Goal: Task Accomplishment & Management: Manage account settings

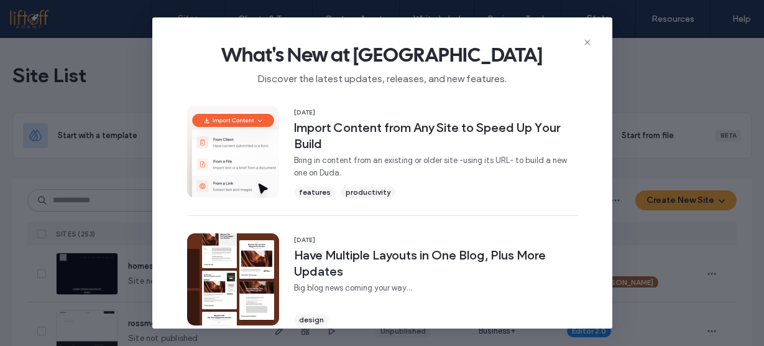
drag, startPoint x: 0, startPoint y: 0, endPoint x: 355, endPoint y: 97, distance: 367.6
click at [588, 44] on icon at bounding box center [588, 42] width 10 height 10
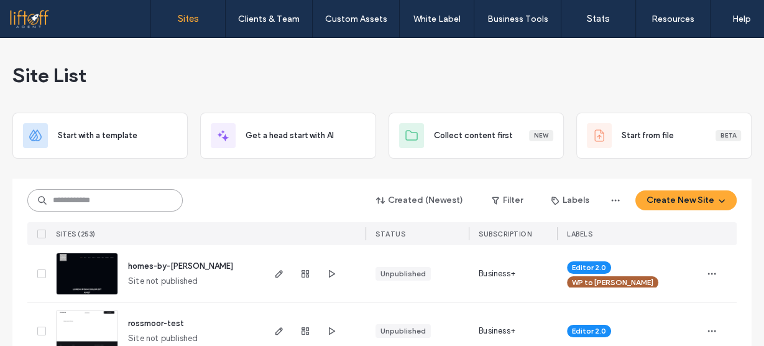
click at [152, 204] on input at bounding box center [105, 200] width 156 height 22
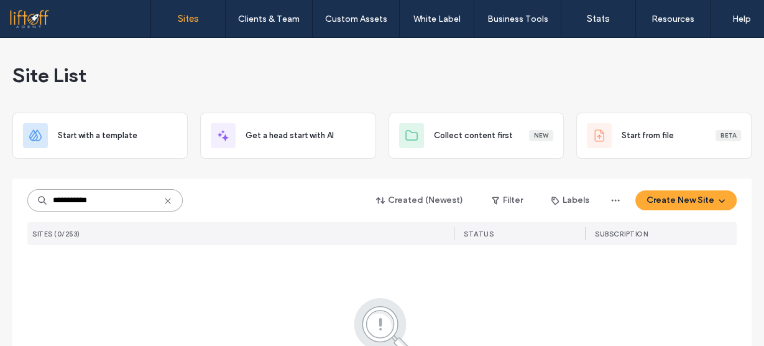
type input "**********"
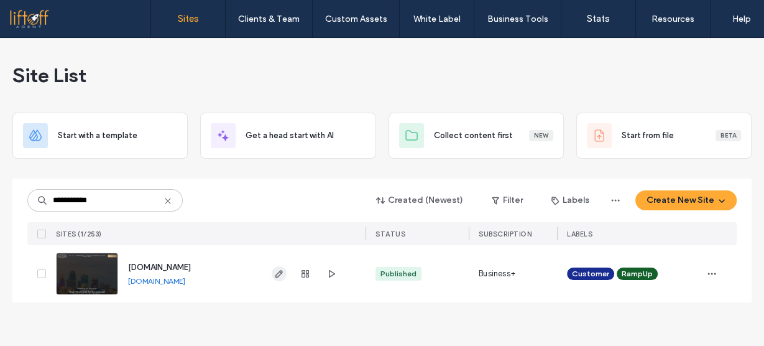
click at [280, 279] on span "button" at bounding box center [279, 273] width 15 height 15
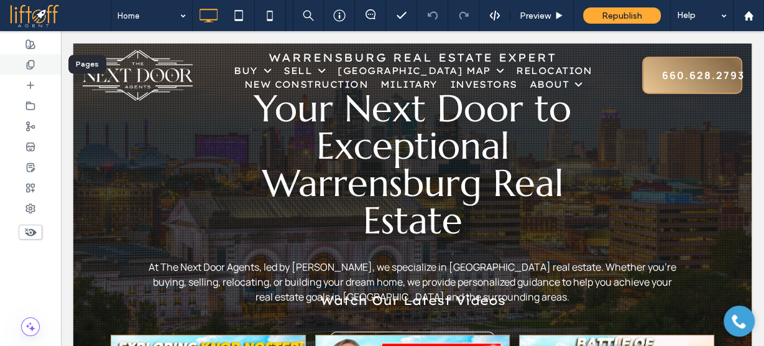
click at [31, 62] on icon at bounding box center [31, 65] width 10 height 10
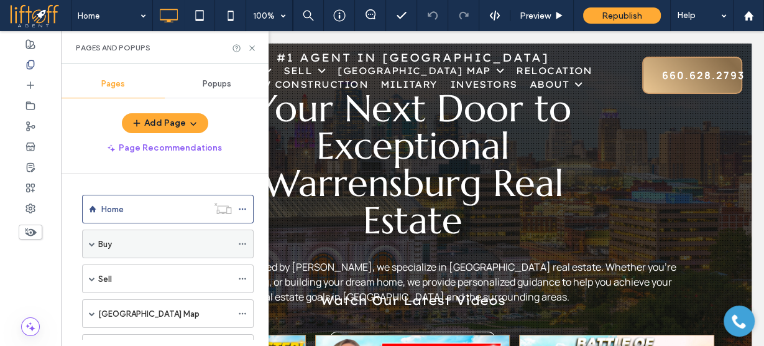
click at [137, 242] on div "Buy" at bounding box center [165, 244] width 134 height 13
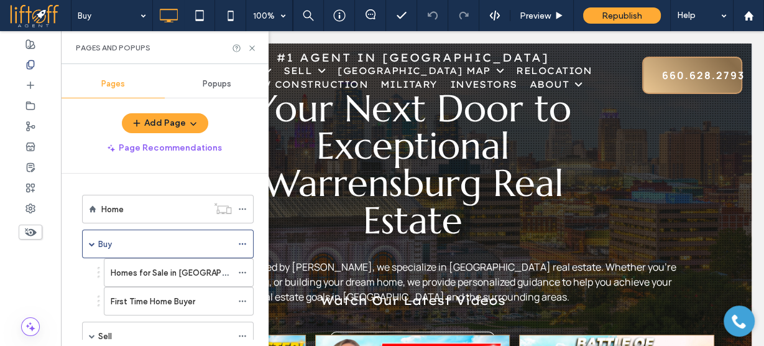
click at [244, 243] on div at bounding box center [382, 173] width 764 height 346
click at [241, 243] on div at bounding box center [382, 173] width 764 height 346
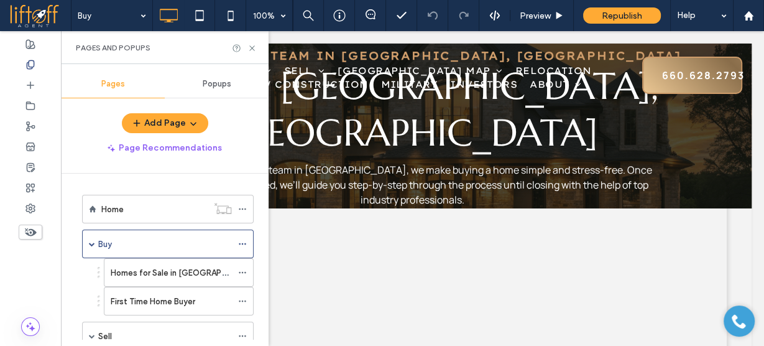
scroll to position [50, 0]
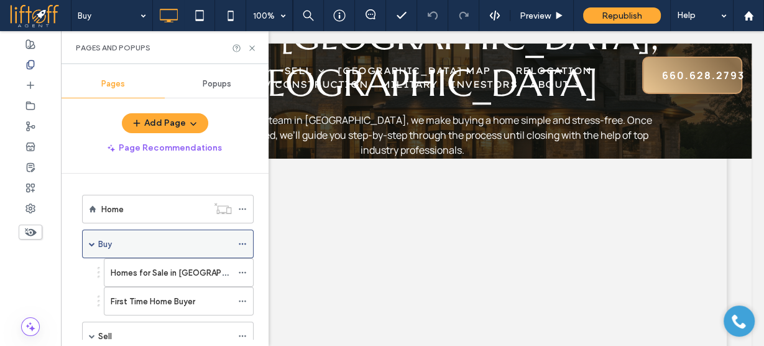
click at [243, 246] on icon at bounding box center [242, 243] width 9 height 9
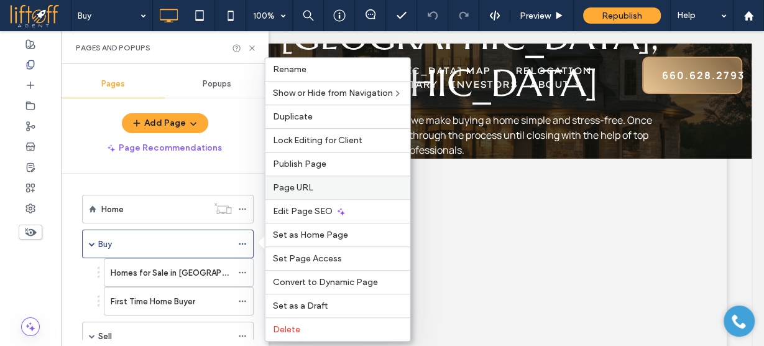
click at [310, 187] on span "Page URL" at bounding box center [293, 187] width 40 height 11
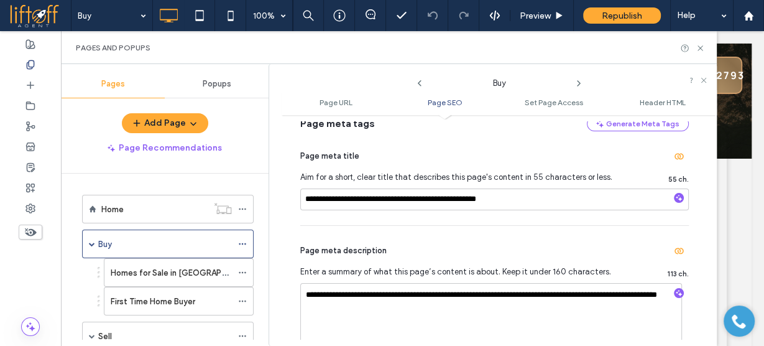
scroll to position [299, 0]
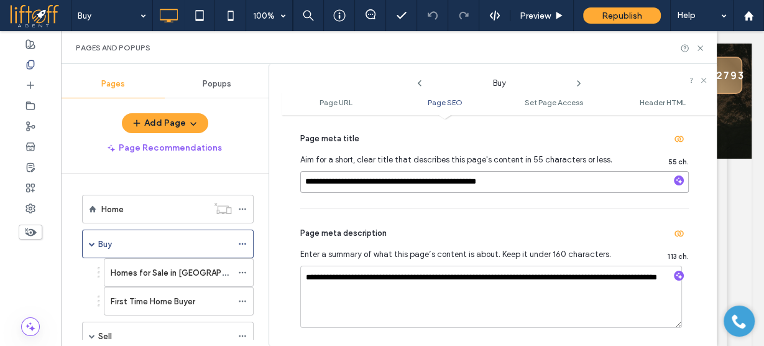
drag, startPoint x: 519, startPoint y: 179, endPoint x: 289, endPoint y: 190, distance: 229.8
click at [289, 190] on div "**********" at bounding box center [499, 230] width 435 height 218
drag, startPoint x: 388, startPoint y: 288, endPoint x: 294, endPoint y: 272, distance: 95.3
click at [243, 271] on icon at bounding box center [242, 272] width 9 height 9
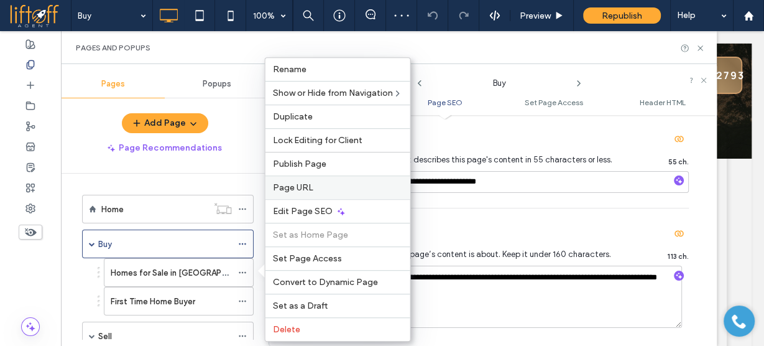
click at [299, 191] on span "Page URL" at bounding box center [293, 187] width 40 height 11
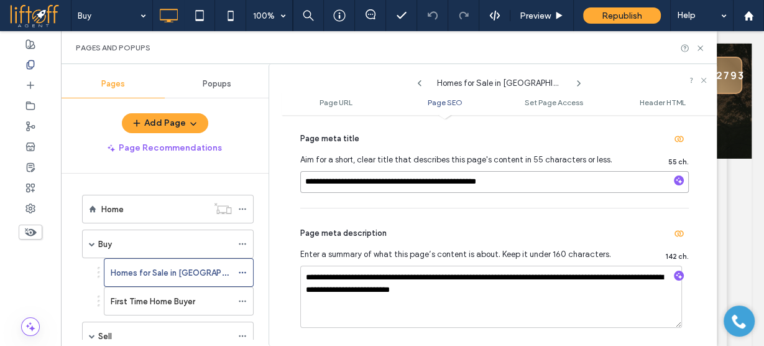
click at [420, 182] on input "**********" at bounding box center [494, 182] width 389 height 22
type input "**********"
drag, startPoint x: 436, startPoint y: 181, endPoint x: 299, endPoint y: 182, distance: 137.5
click at [299, 182] on div "**********" at bounding box center [499, 230] width 435 height 218
paste input
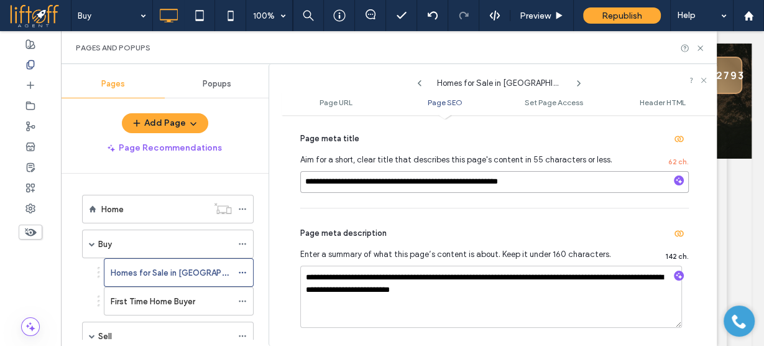
type input "**********"
drag, startPoint x: 483, startPoint y: 285, endPoint x: 289, endPoint y: 271, distance: 193.9
click at [289, 271] on div "**********" at bounding box center [499, 230] width 435 height 218
paste textarea
type textarea "**********"
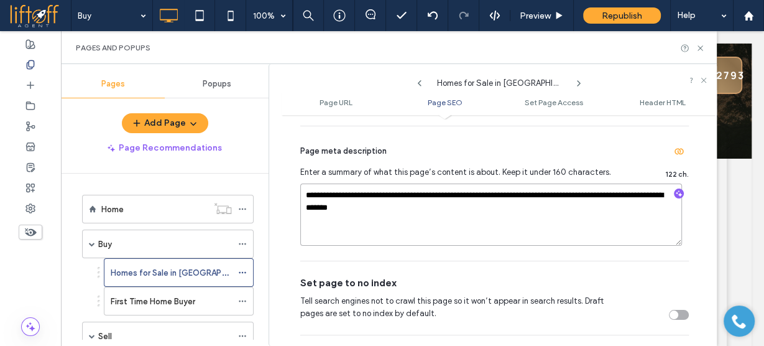
scroll to position [398, 0]
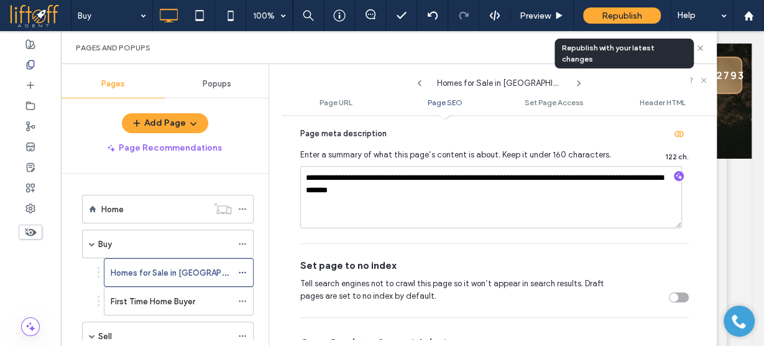
click at [613, 12] on span "Republish" at bounding box center [622, 16] width 40 height 11
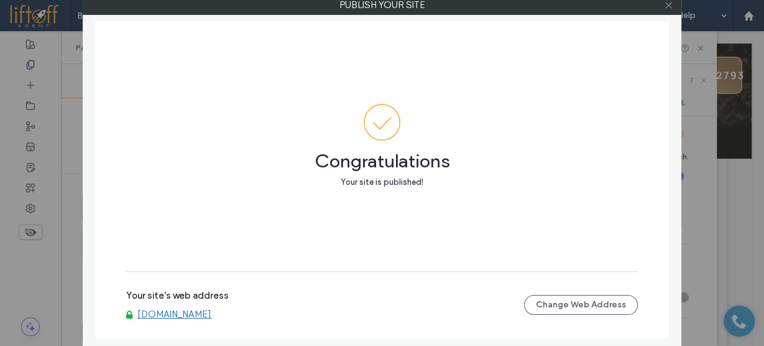
click at [667, 6] on use at bounding box center [669, 5] width 6 height 6
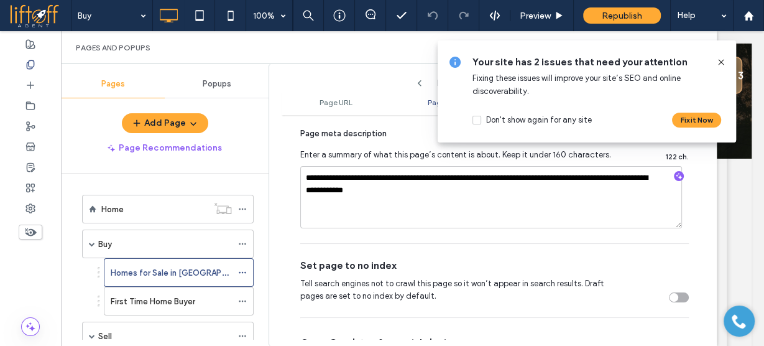
click at [721, 59] on icon at bounding box center [722, 62] width 10 height 10
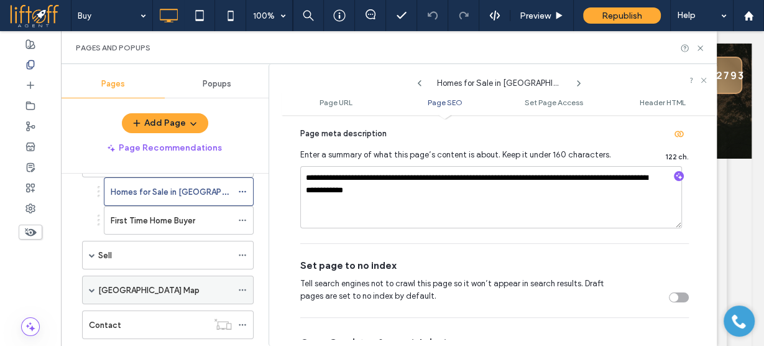
scroll to position [100, 0]
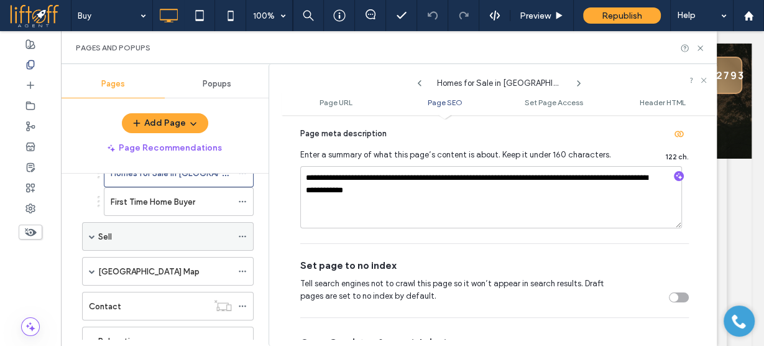
click at [245, 232] on icon at bounding box center [242, 236] width 9 height 9
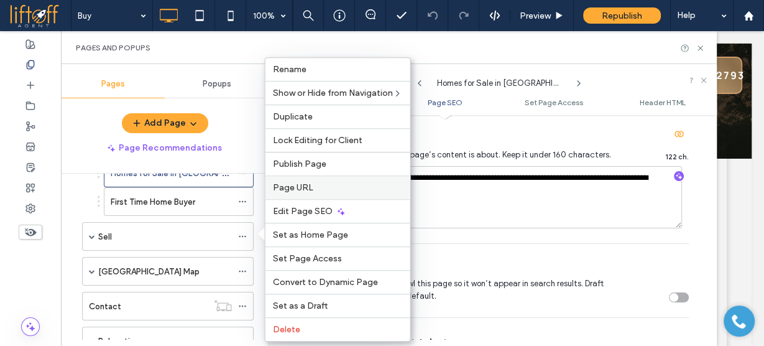
click at [308, 187] on span "Page URL" at bounding box center [293, 187] width 40 height 11
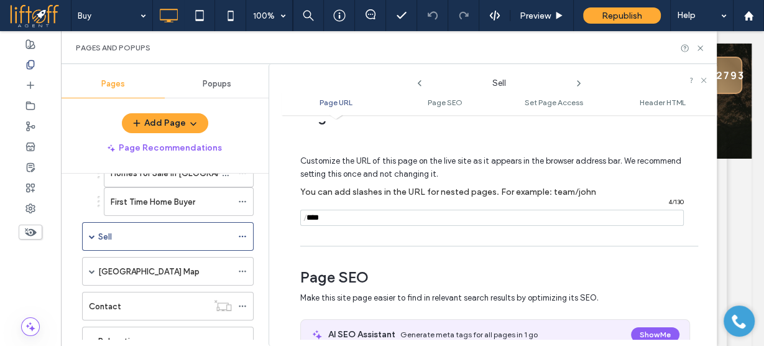
scroll to position [50, 0]
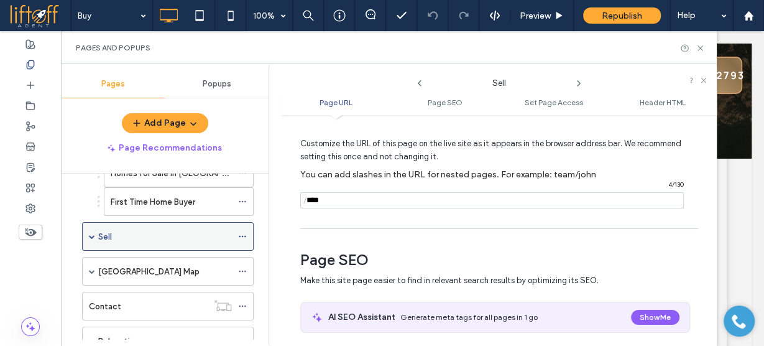
click at [91, 233] on span at bounding box center [92, 236] width 6 height 6
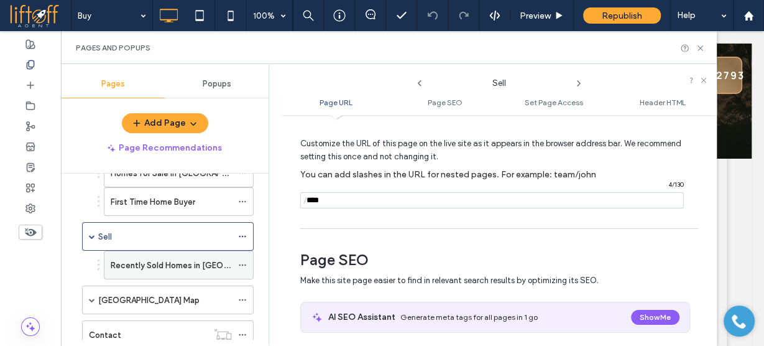
click at [244, 264] on icon at bounding box center [242, 265] width 9 height 9
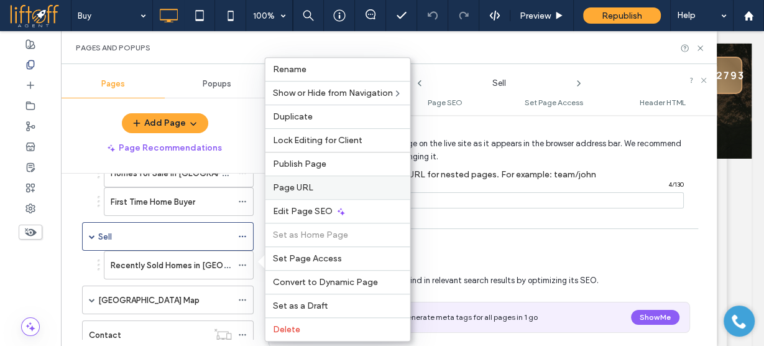
click at [311, 185] on label "Page URL" at bounding box center [338, 187] width 130 height 11
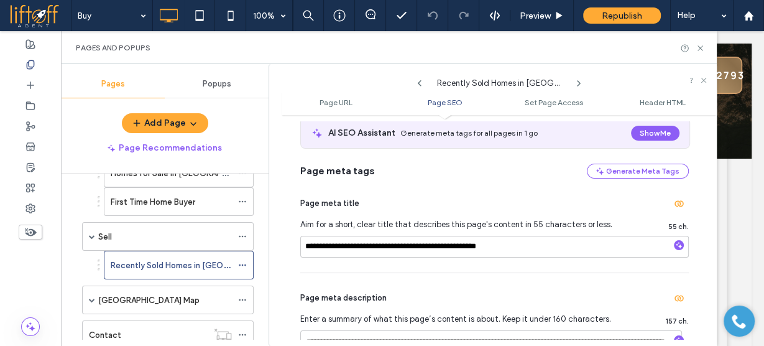
scroll to position [249, 0]
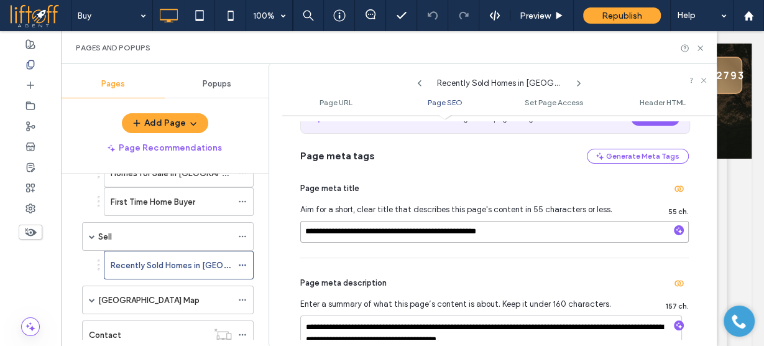
drag, startPoint x: 420, startPoint y: 232, endPoint x: 293, endPoint y: 230, distance: 126.9
click at [293, 230] on div "**********" at bounding box center [499, 230] width 435 height 218
paste input "****"
click at [351, 234] on input "**********" at bounding box center [494, 232] width 389 height 22
type input "**********"
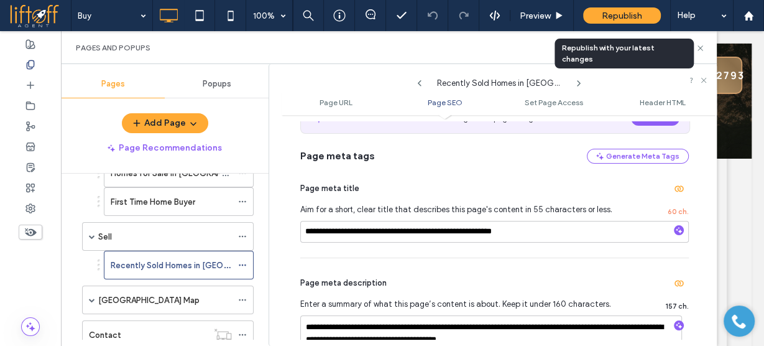
click at [611, 17] on span "Republish" at bounding box center [622, 16] width 40 height 11
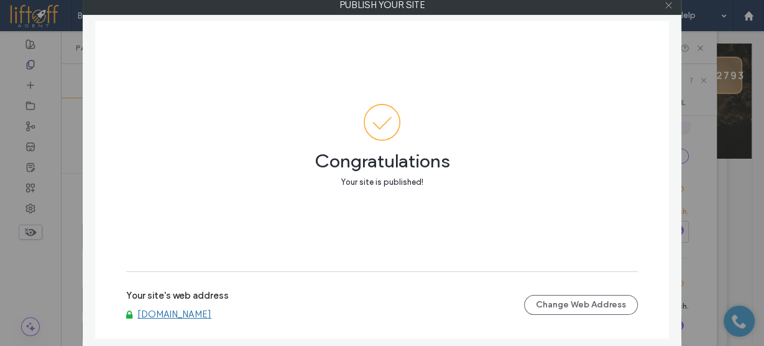
click at [667, 2] on icon at bounding box center [668, 5] width 9 height 9
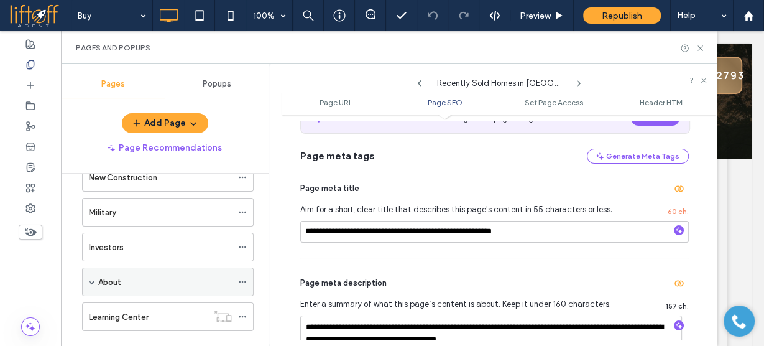
scroll to position [341, 0]
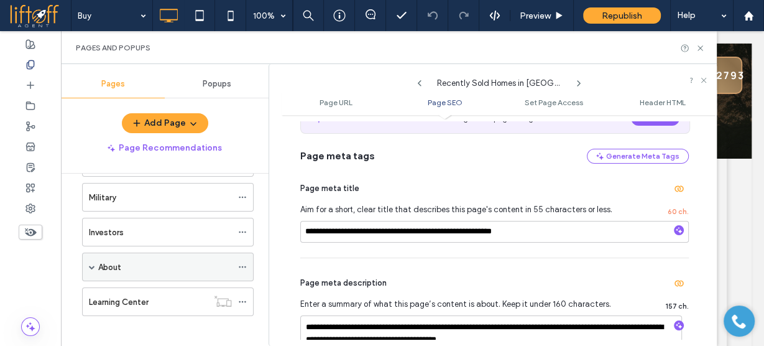
click at [91, 264] on span at bounding box center [92, 267] width 6 height 6
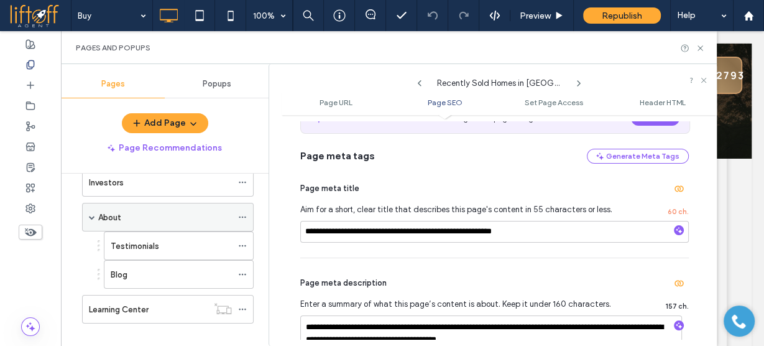
scroll to position [391, 0]
click at [245, 216] on use at bounding box center [242, 217] width 7 height 2
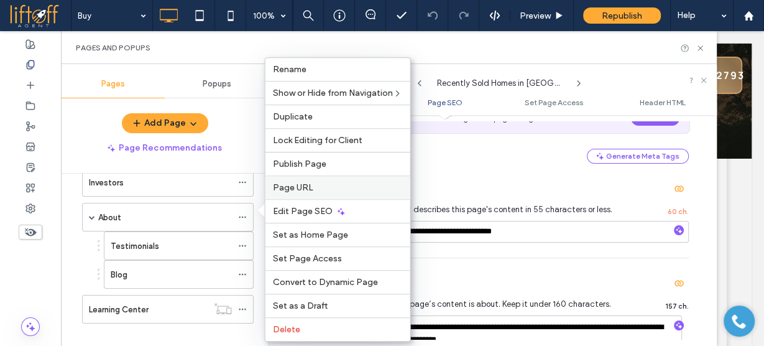
click at [307, 185] on span "Page URL" at bounding box center [293, 187] width 40 height 11
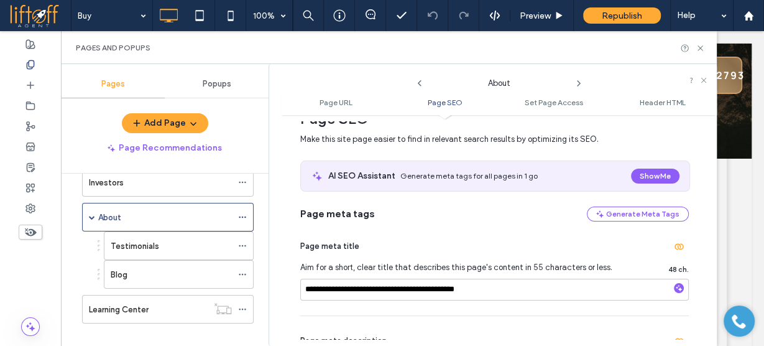
scroll to position [249, 0]
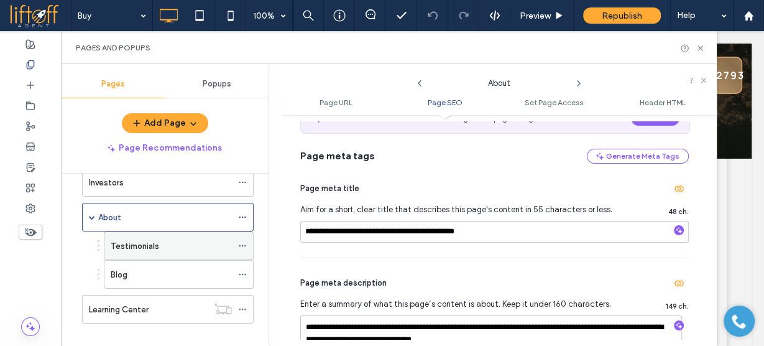
click at [241, 241] on icon at bounding box center [242, 245] width 9 height 9
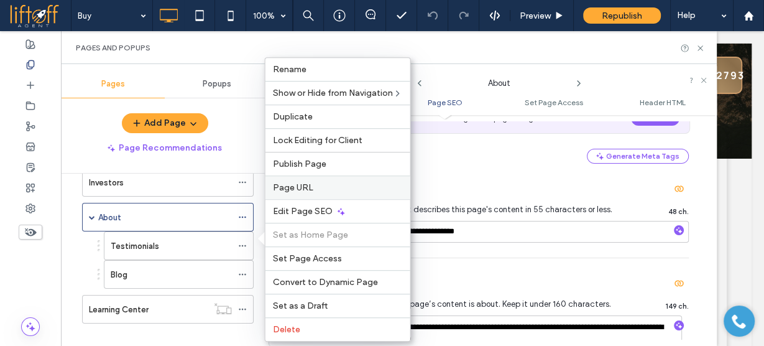
click at [317, 191] on label "Page URL" at bounding box center [338, 187] width 130 height 11
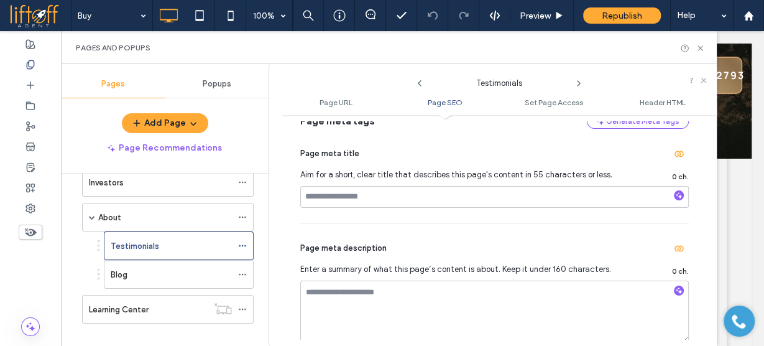
scroll to position [299, 0]
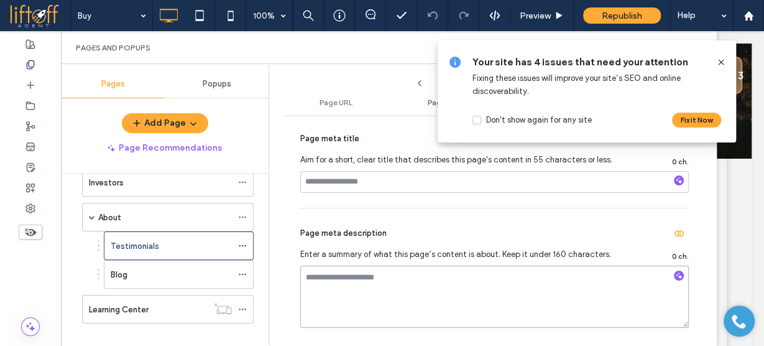
click at [348, 282] on textarea at bounding box center [494, 297] width 389 height 62
paste textarea "**********"
type textarea "**********"
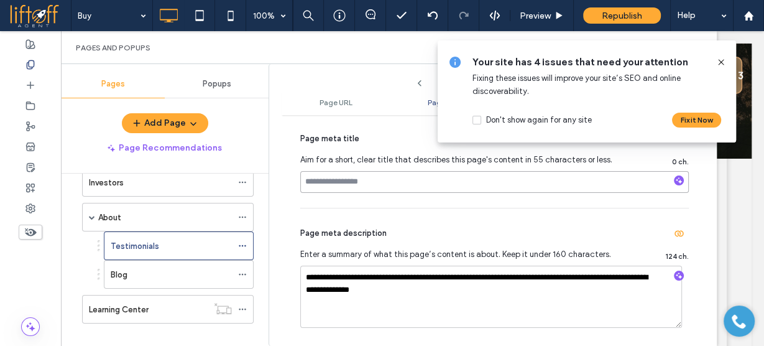
click at [387, 175] on input at bounding box center [494, 182] width 389 height 22
paste input "**********"
click at [351, 180] on input "**********" at bounding box center [494, 182] width 389 height 22
type input "**********"
click at [722, 63] on icon at bounding box center [722, 62] width 10 height 10
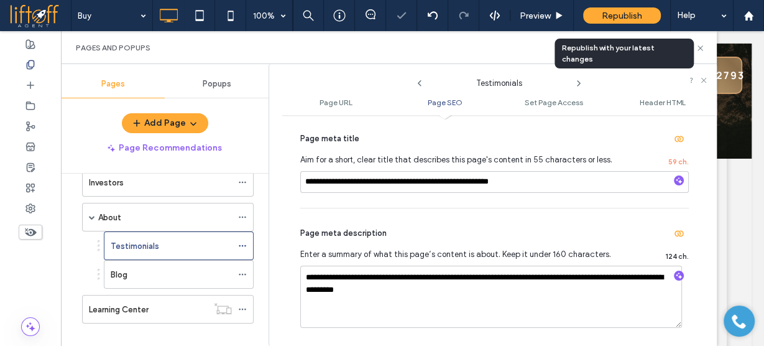
click at [620, 12] on span "Republish" at bounding box center [622, 16] width 40 height 11
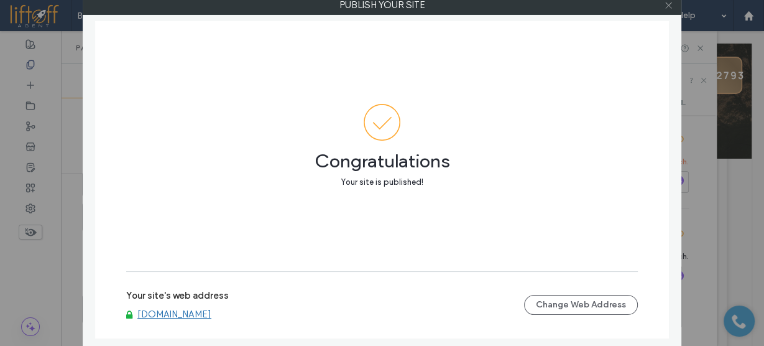
click at [667, 4] on icon at bounding box center [668, 5] width 9 height 9
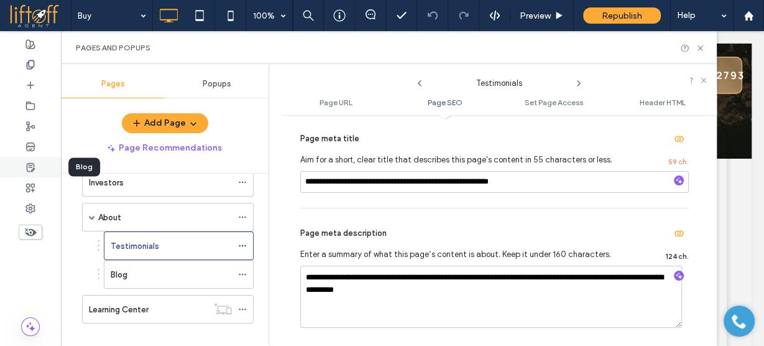
click at [30, 168] on icon at bounding box center [31, 167] width 10 height 10
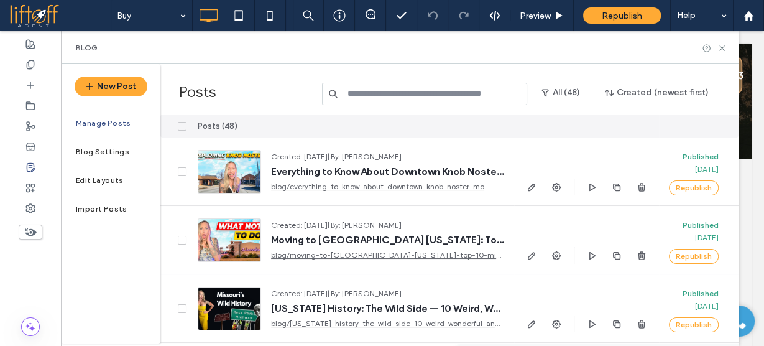
click at [407, 98] on input at bounding box center [424, 94] width 205 height 22
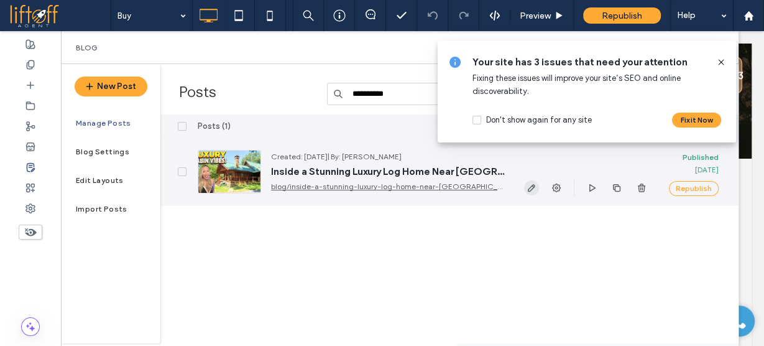
type input "**********"
click at [532, 187] on icon "button" at bounding box center [532, 188] width 10 height 10
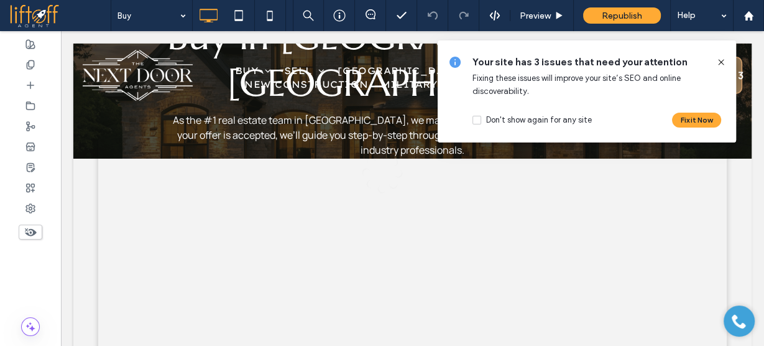
click at [721, 59] on div at bounding box center [382, 173] width 764 height 346
click at [722, 62] on div at bounding box center [382, 173] width 764 height 346
click at [723, 60] on div at bounding box center [382, 173] width 764 height 346
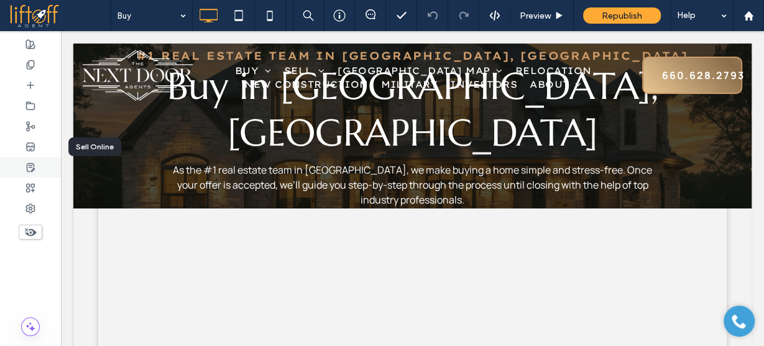
click at [30, 163] on use at bounding box center [30, 167] width 7 height 8
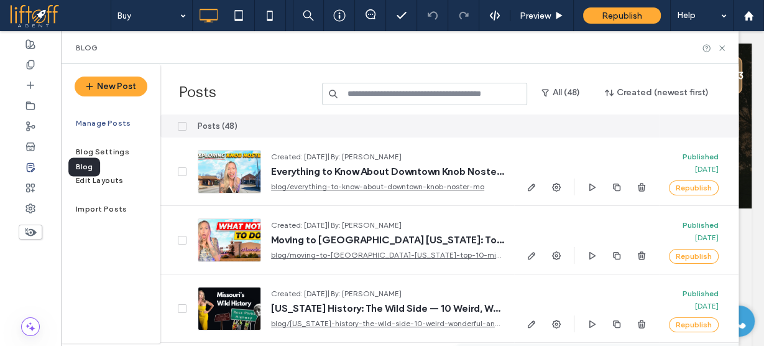
click at [424, 88] on input at bounding box center [424, 94] width 205 height 22
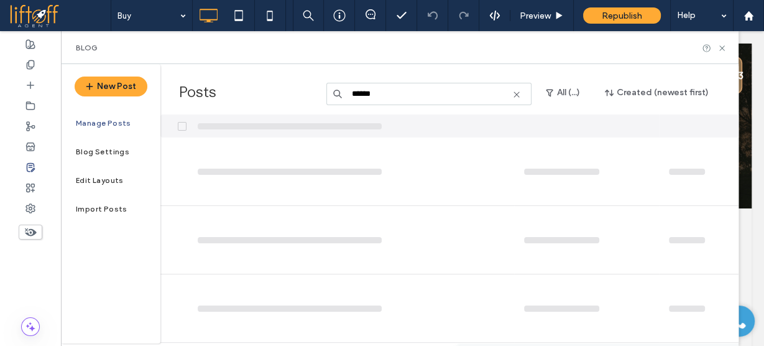
type input "******"
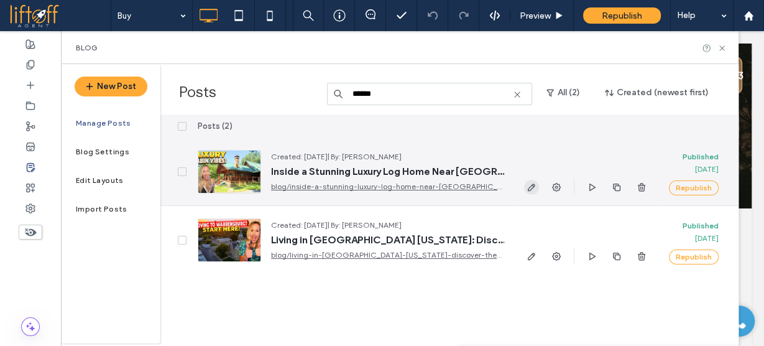
click at [534, 185] on use "button" at bounding box center [531, 186] width 7 height 7
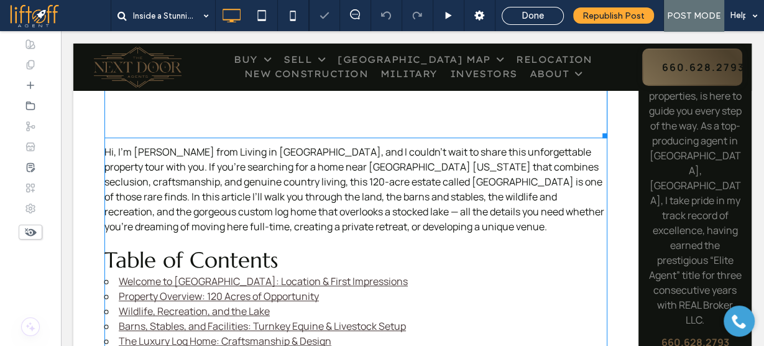
scroll to position [647, 0]
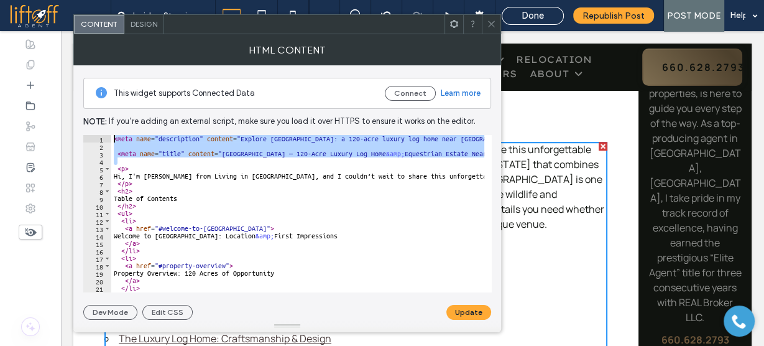
drag, startPoint x: 130, startPoint y: 159, endPoint x: 100, endPoint y: 136, distance: 38.6
click at [100, 136] on div "1 2 3 4 5 6 7 8 9 10 11 12 13 14 15 16 17 18 19 20 21 22 23 < meta name = "desc…" at bounding box center [287, 213] width 409 height 157
type textarea "**********"
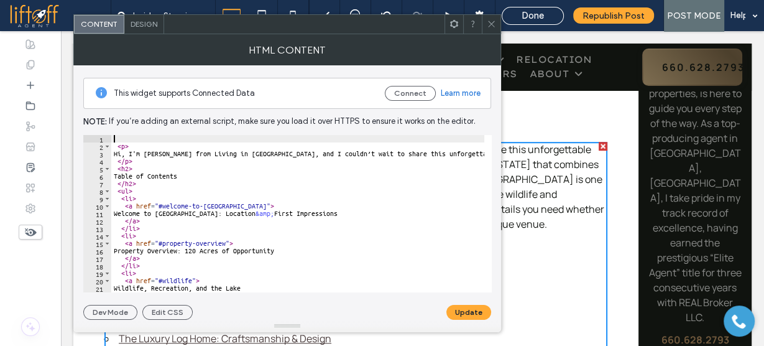
type textarea "***"
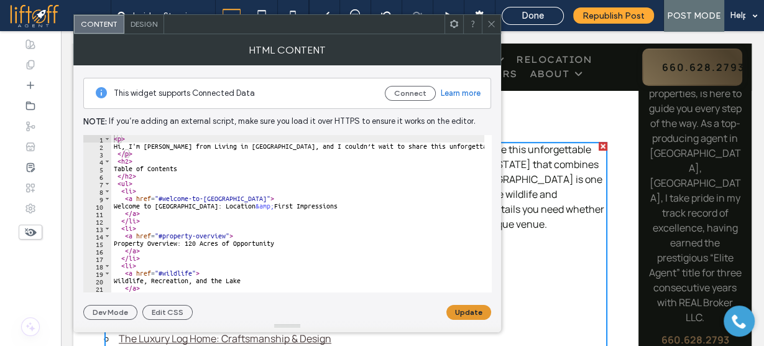
click at [460, 318] on button "Update" at bounding box center [469, 312] width 45 height 15
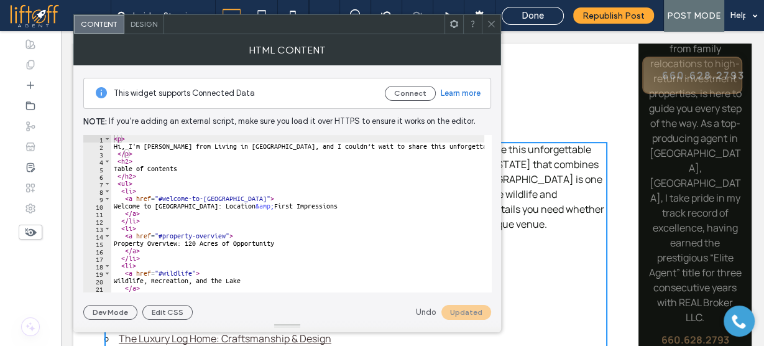
click at [493, 29] on span at bounding box center [491, 24] width 9 height 19
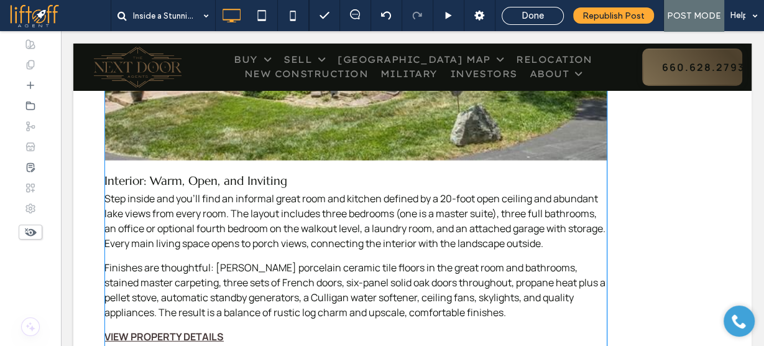
scroll to position [2787, 0]
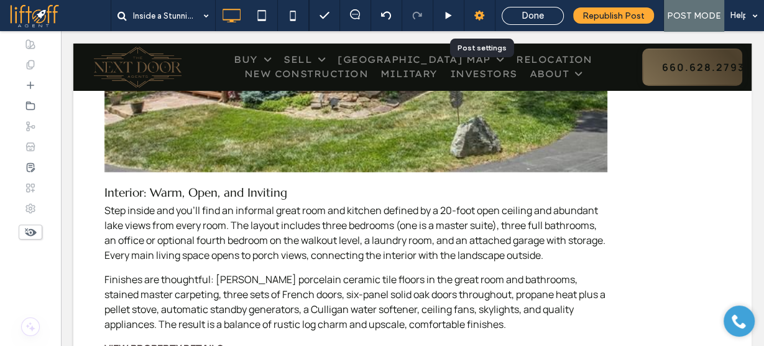
click at [483, 17] on use at bounding box center [480, 16] width 10 height 10
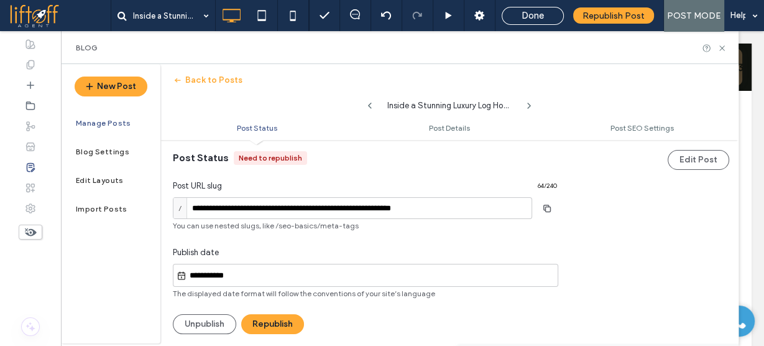
scroll to position [0, 0]
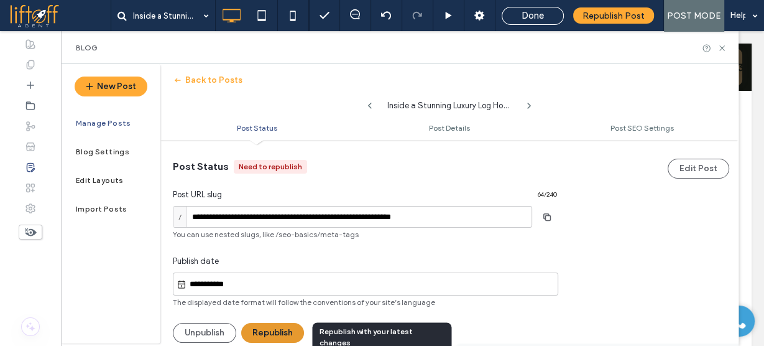
click at [281, 332] on button "Republish" at bounding box center [272, 333] width 63 height 20
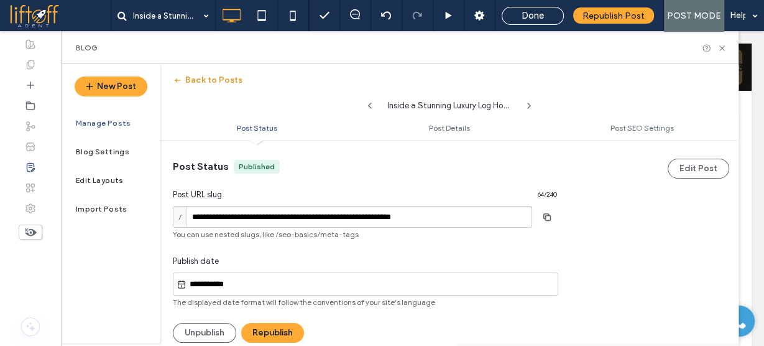
click at [215, 80] on button "Back to Posts" at bounding box center [208, 80] width 70 height 20
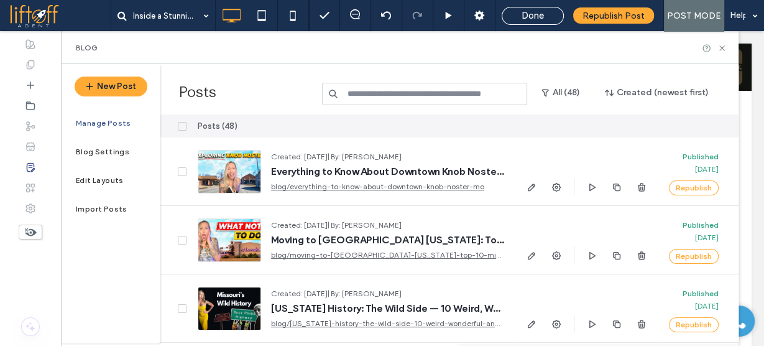
click at [428, 100] on input at bounding box center [424, 94] width 205 height 22
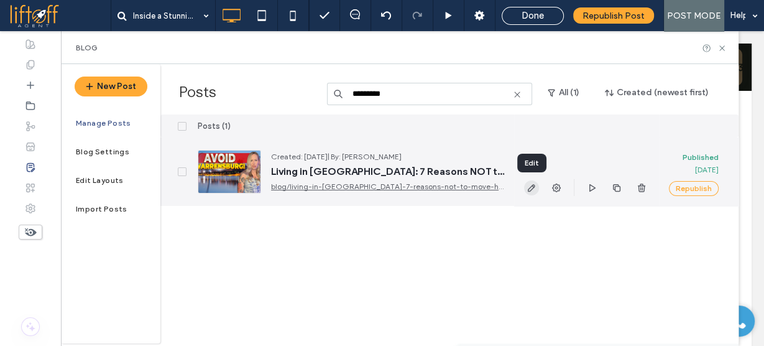
type input "*********"
click at [532, 186] on use "button" at bounding box center [531, 187] width 7 height 7
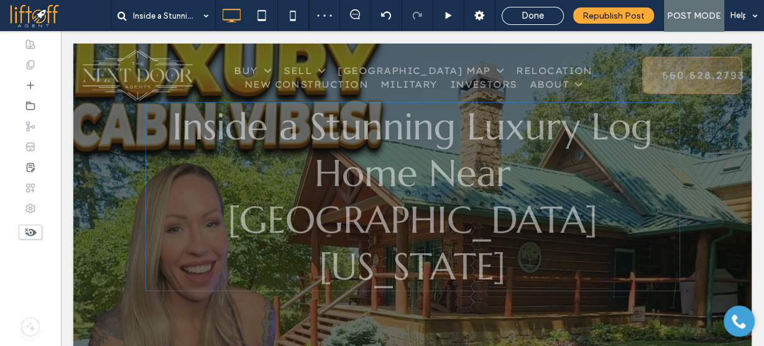
scroll to position [50, 0]
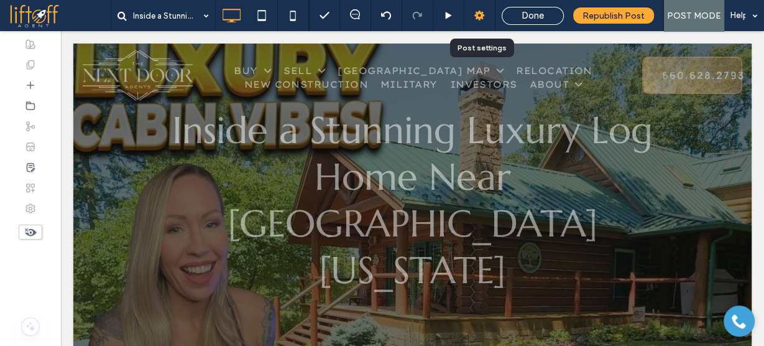
click at [481, 14] on use at bounding box center [480, 16] width 10 height 10
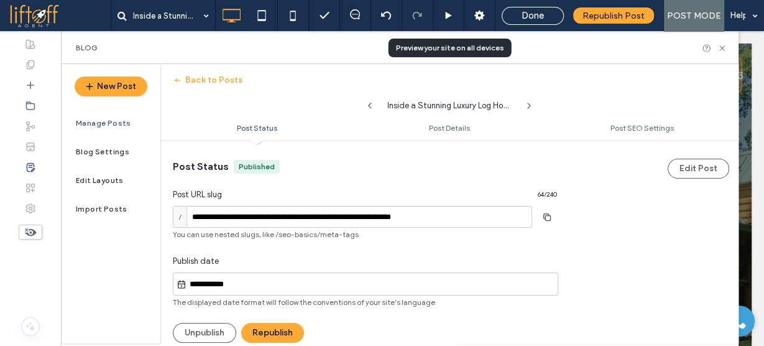
scroll to position [1, 0]
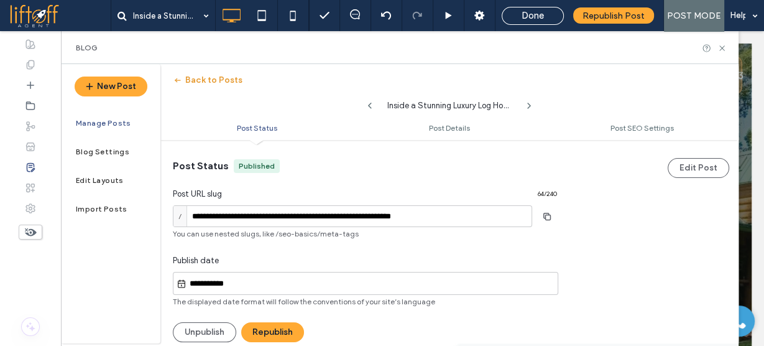
click at [195, 80] on button "Back to Posts" at bounding box center [208, 80] width 70 height 20
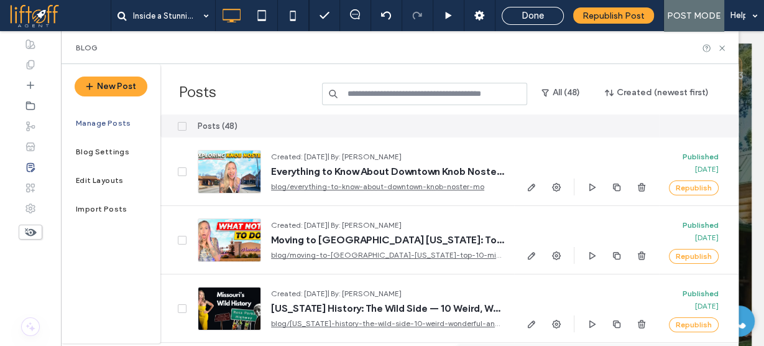
click at [419, 90] on input at bounding box center [424, 94] width 205 height 22
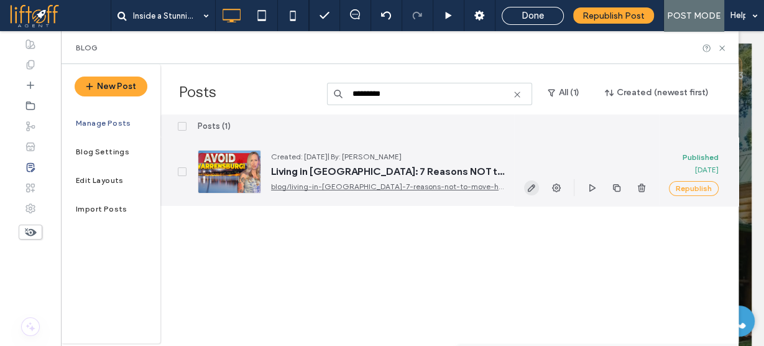
type input "*********"
click at [528, 184] on icon "button" at bounding box center [532, 188] width 10 height 10
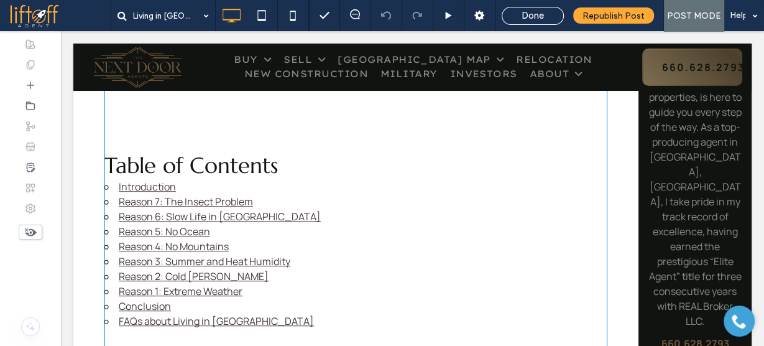
scroll to position [597, 0]
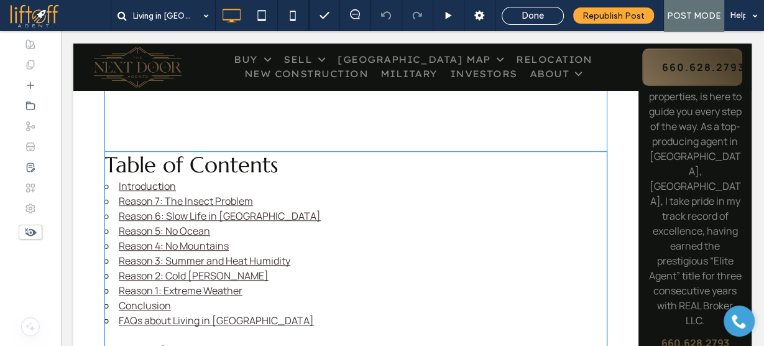
click at [104, 151] on span at bounding box center [104, 151] width 0 height 0
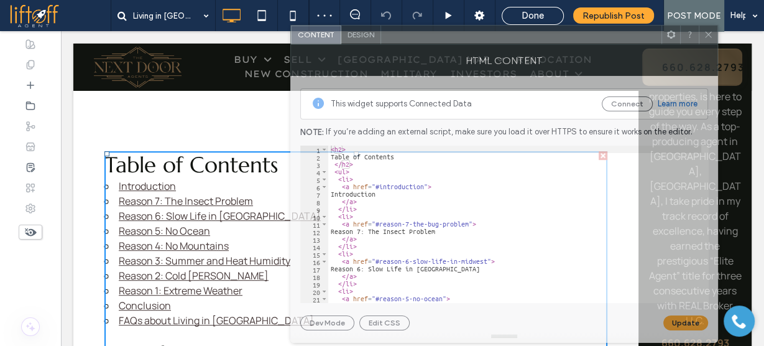
drag, startPoint x: 285, startPoint y: 21, endPoint x: 468, endPoint y: 35, distance: 184.1
click at [468, 35] on div at bounding box center [521, 35] width 281 height 19
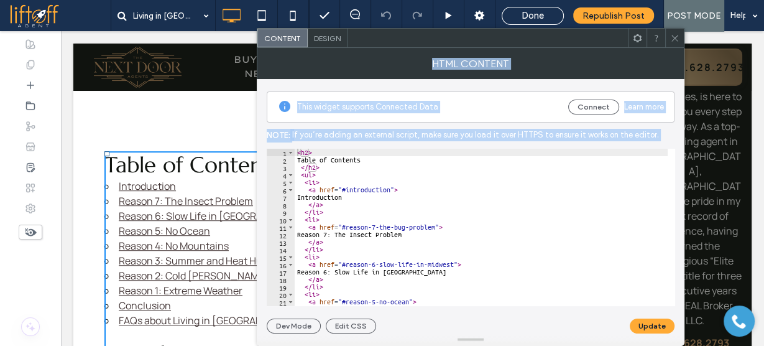
drag, startPoint x: 670, startPoint y: 40, endPoint x: 544, endPoint y: 211, distance: 212.6
click at [545, 211] on div "Content Design HTML Content This widget supports Connected Data Connect Learn m…" at bounding box center [471, 187] width 428 height 318
type textarea "**********"
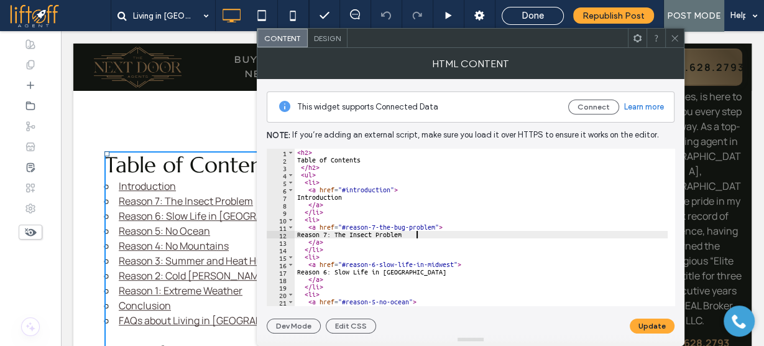
click at [676, 40] on icon at bounding box center [675, 38] width 9 height 9
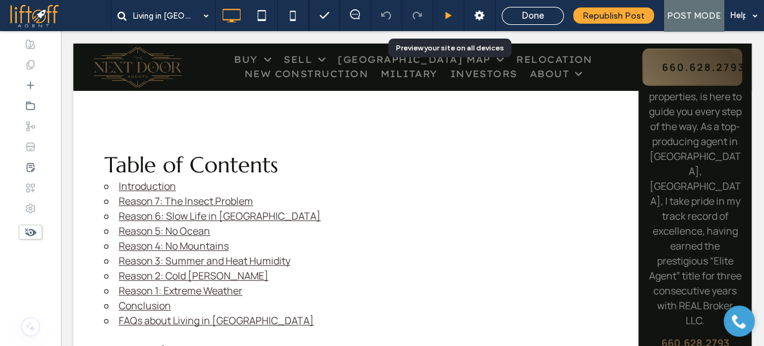
click at [448, 13] on use at bounding box center [448, 15] width 6 height 7
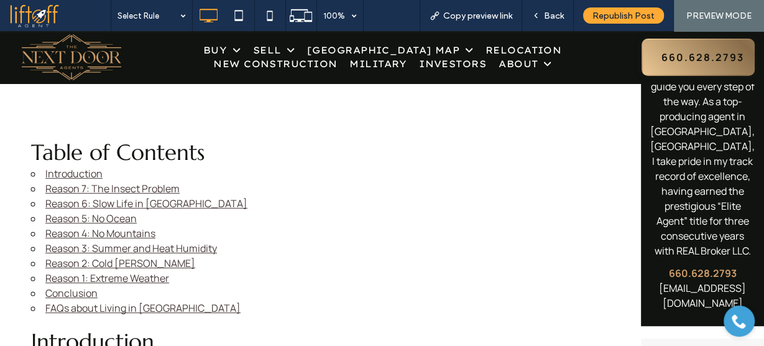
click at [132, 218] on link "Reason 5: No Ocean" at bounding box center [90, 218] width 91 height 14
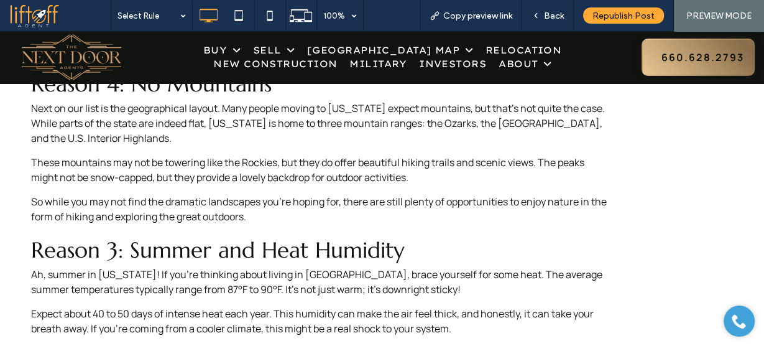
scroll to position [1599, 0]
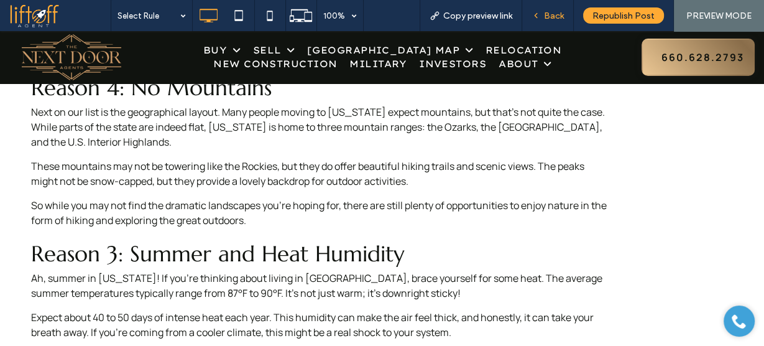
drag, startPoint x: 544, startPoint y: 13, endPoint x: 422, endPoint y: 173, distance: 201.0
click at [544, 13] on div "Back" at bounding box center [547, 16] width 51 height 11
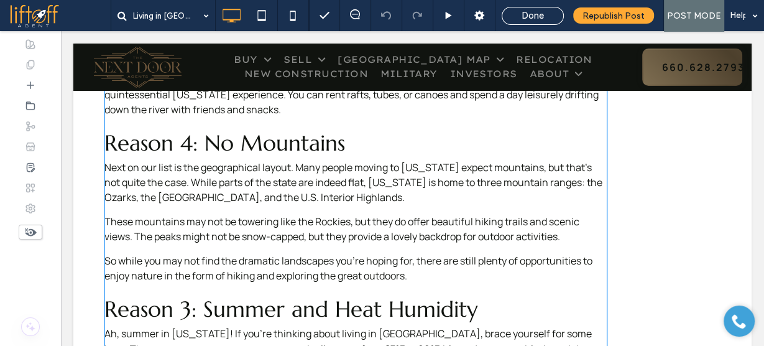
scroll to position [1600, 0]
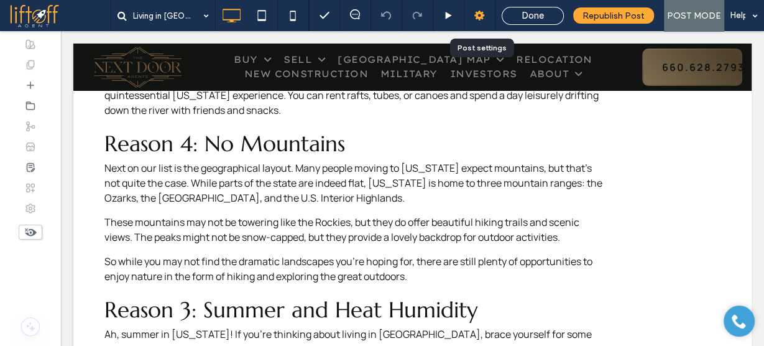
click at [478, 17] on use at bounding box center [480, 16] width 10 height 10
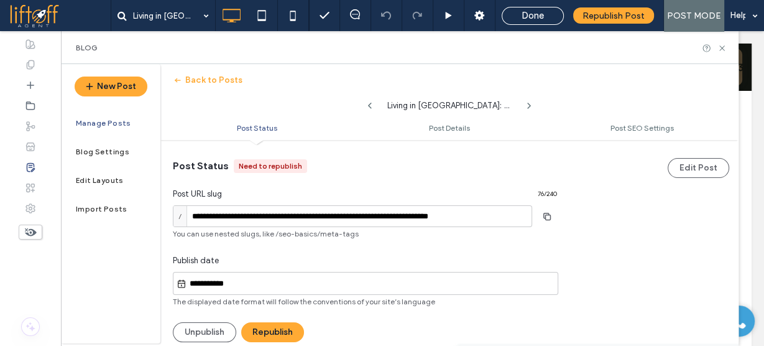
scroll to position [0, 0]
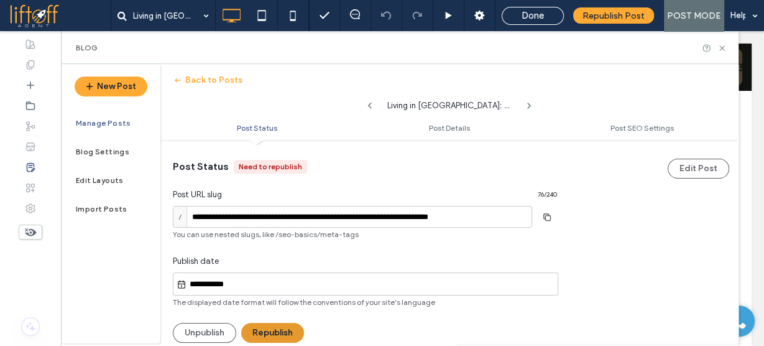
click at [269, 338] on button "Republish" at bounding box center [272, 333] width 63 height 20
click at [223, 82] on button "Back to Posts" at bounding box center [208, 80] width 70 height 20
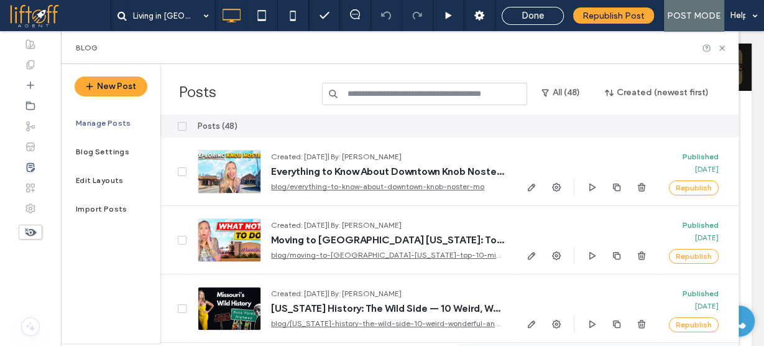
click at [387, 89] on input at bounding box center [424, 94] width 205 height 22
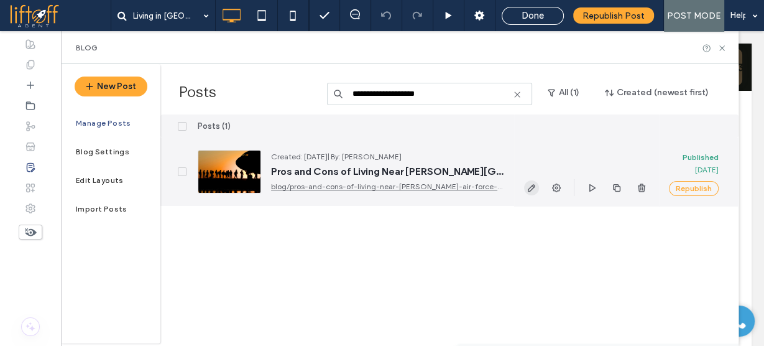
type input "**********"
click at [528, 191] on icon "button" at bounding box center [532, 188] width 10 height 10
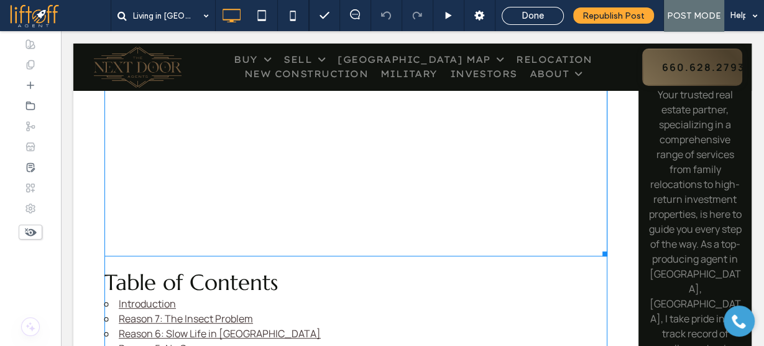
scroll to position [547, 0]
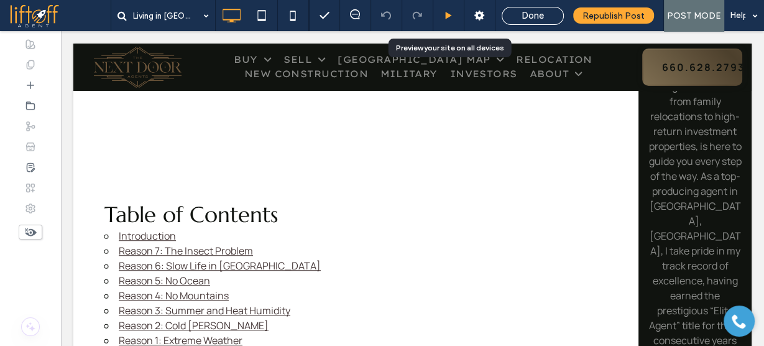
drag, startPoint x: 476, startPoint y: 14, endPoint x: 460, endPoint y: 25, distance: 19.2
click at [460, 25] on div "Done Republish Post POST MODE Help" at bounding box center [536, 15] width 455 height 31
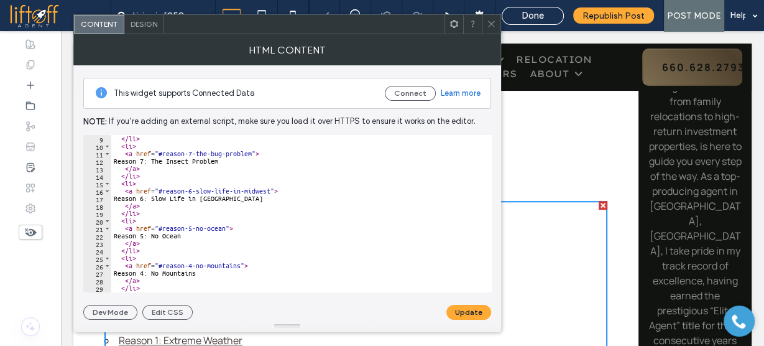
scroll to position [119, 0]
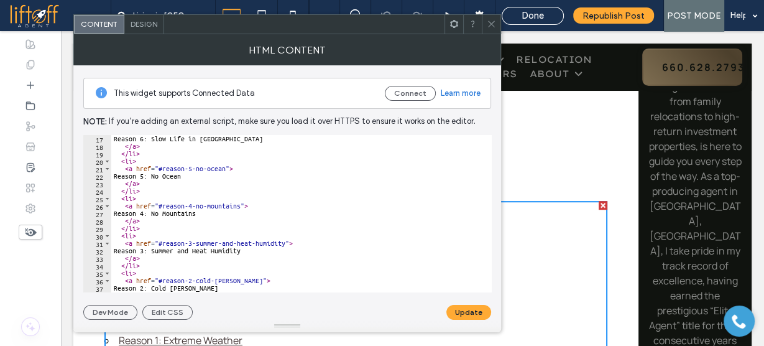
click at [488, 23] on icon at bounding box center [491, 23] width 9 height 9
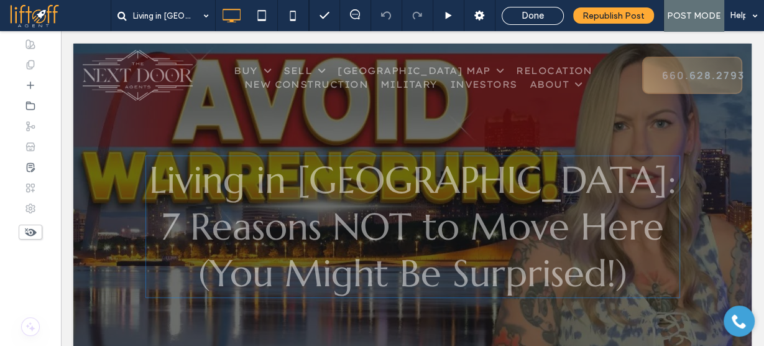
scroll to position [0, 0]
click at [475, 15] on icon at bounding box center [479, 15] width 12 height 12
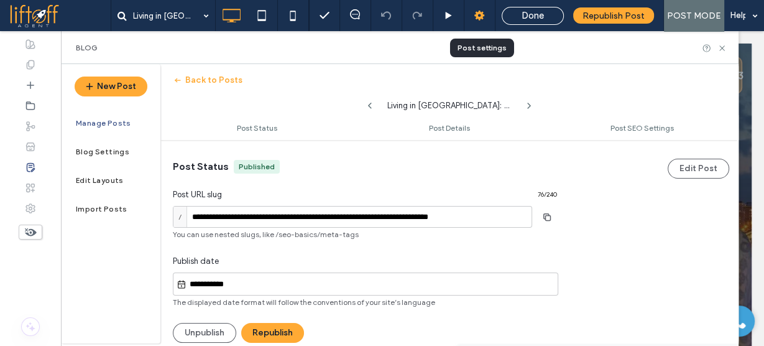
scroll to position [1, 0]
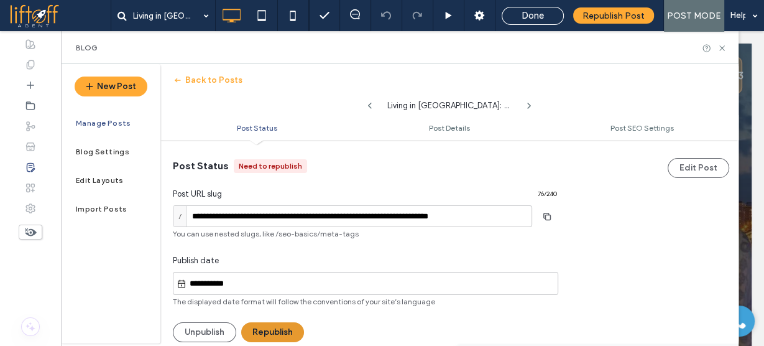
click at [260, 336] on button "Republish" at bounding box center [272, 332] width 63 height 20
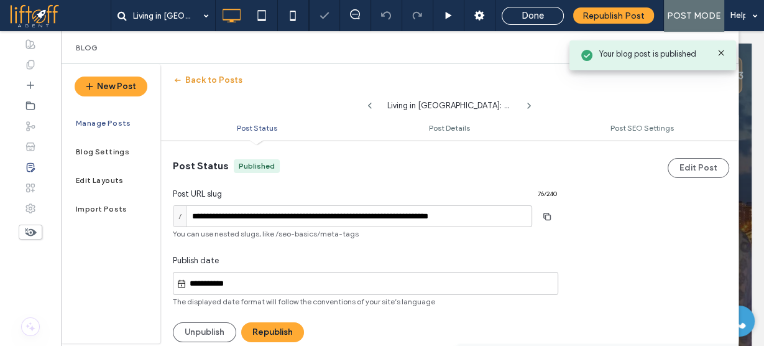
click at [211, 88] on button "Back to Posts" at bounding box center [208, 80] width 70 height 20
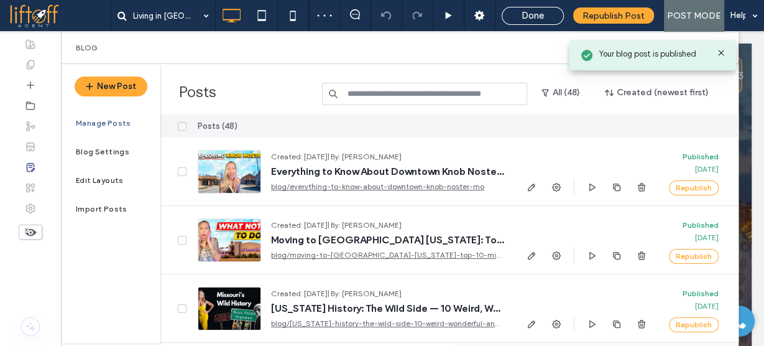
click at [428, 93] on input at bounding box center [424, 94] width 205 height 22
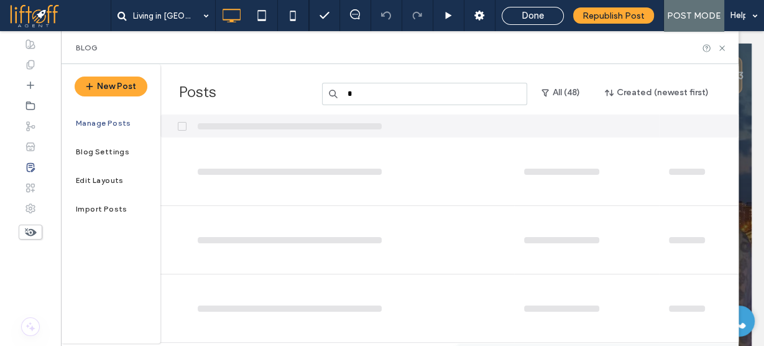
type input "*"
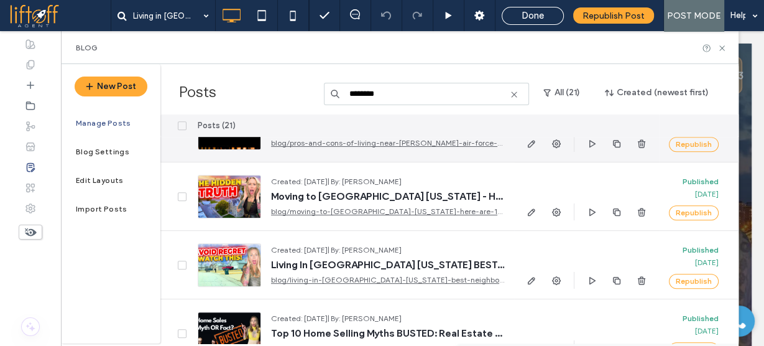
scroll to position [547, 0]
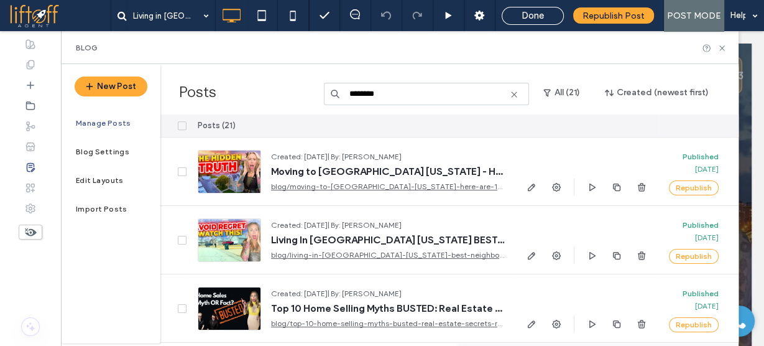
click at [348, 95] on input "********" at bounding box center [426, 94] width 205 height 22
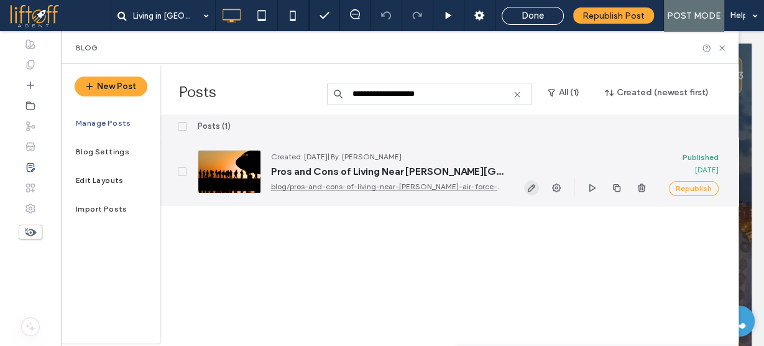
type input "**********"
click at [532, 185] on icon "button" at bounding box center [532, 188] width 10 height 10
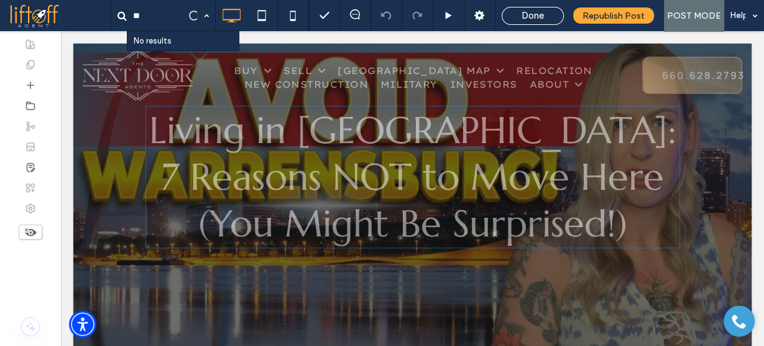
type input "*"
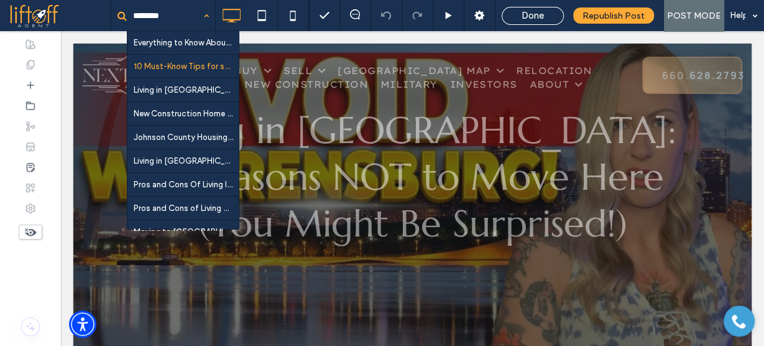
type input "********"
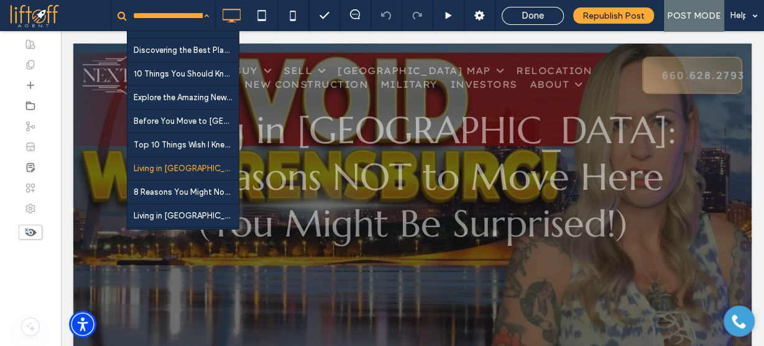
scroll to position [846, 0]
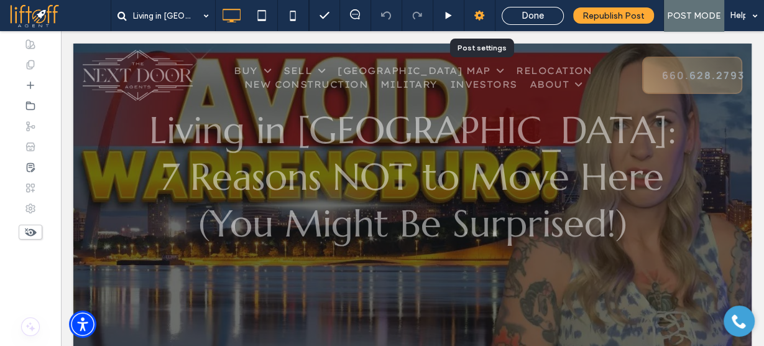
click at [478, 12] on use at bounding box center [480, 16] width 10 height 10
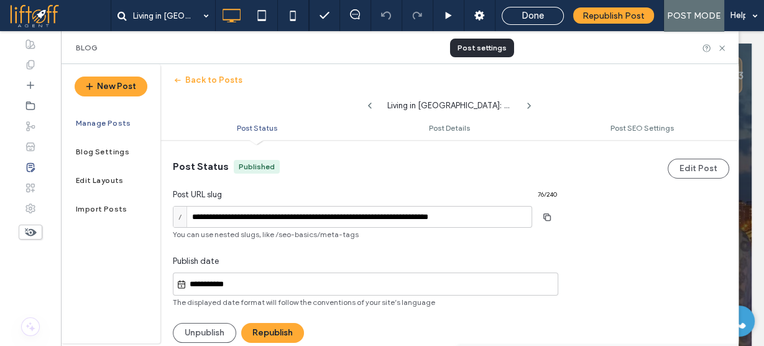
scroll to position [1, 0]
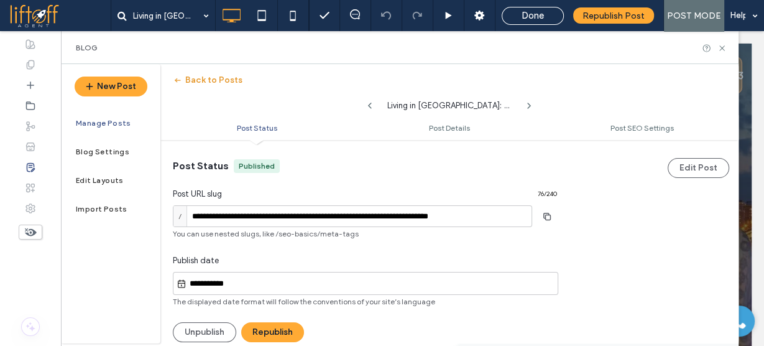
click at [213, 73] on button "Back to Posts" at bounding box center [208, 80] width 70 height 20
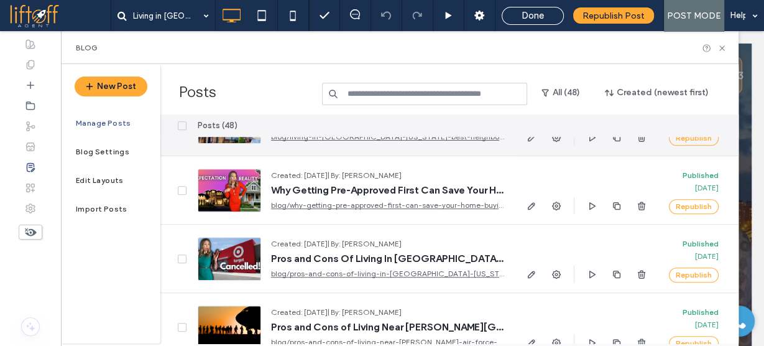
scroll to position [647, 0]
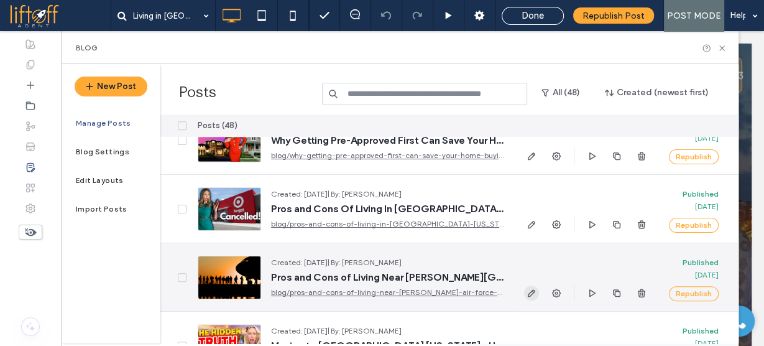
click at [532, 290] on use "button" at bounding box center [531, 292] width 7 height 7
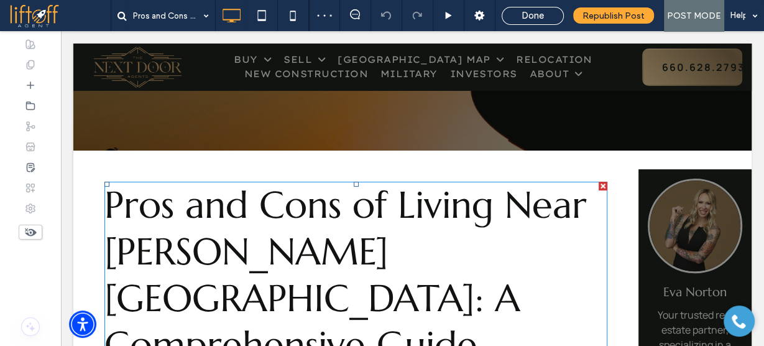
scroll to position [299, 0]
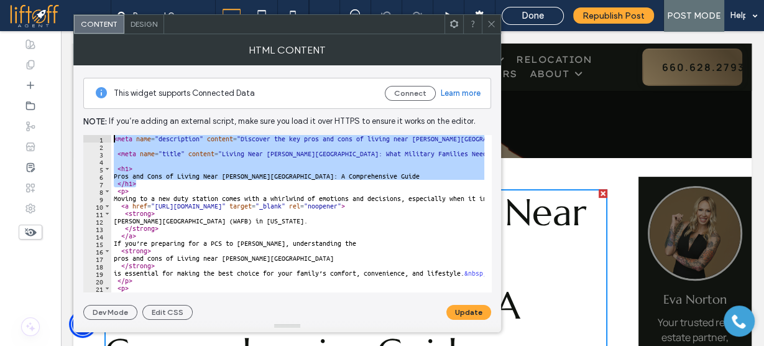
drag, startPoint x: 139, startPoint y: 179, endPoint x: 98, endPoint y: 131, distance: 62.7
click at [98, 131] on div "This widget supports Connected Data Connect Learn more Note: If you’re adding a…" at bounding box center [287, 192] width 408 height 254
type textarea "**********"
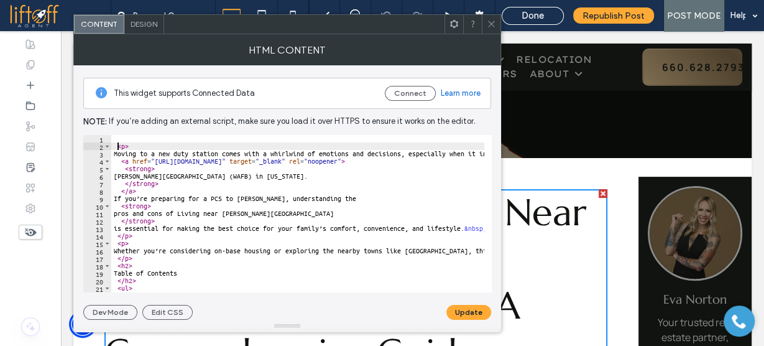
type textarea "***"
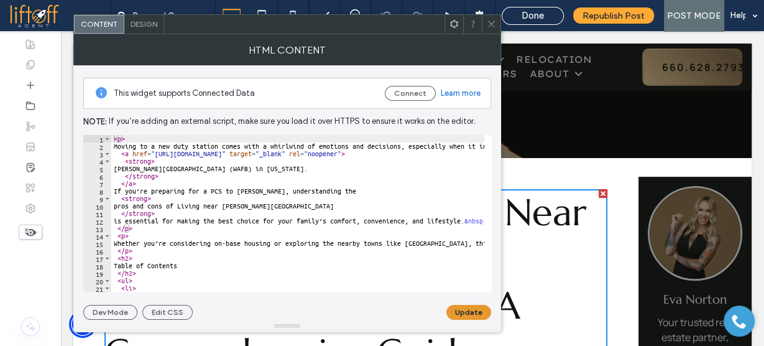
click at [469, 306] on button "Update" at bounding box center [469, 312] width 45 height 15
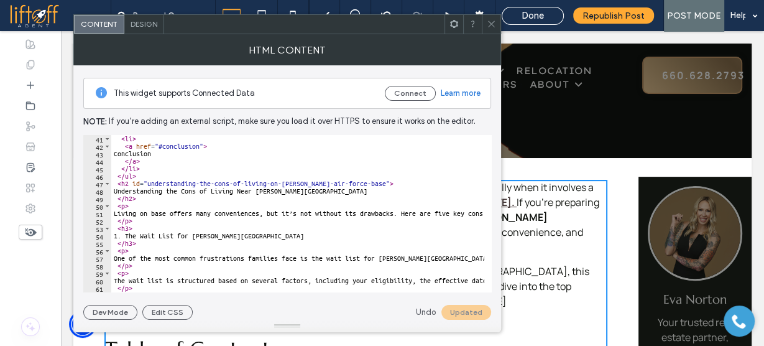
click at [489, 22] on icon at bounding box center [491, 23] width 9 height 9
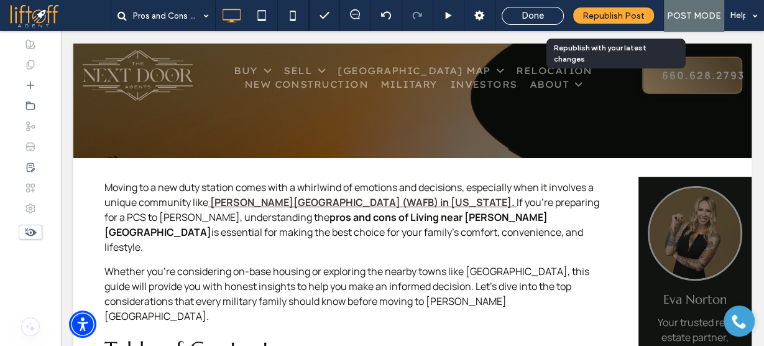
click at [590, 16] on span "Republish Post" at bounding box center [614, 16] width 62 height 11
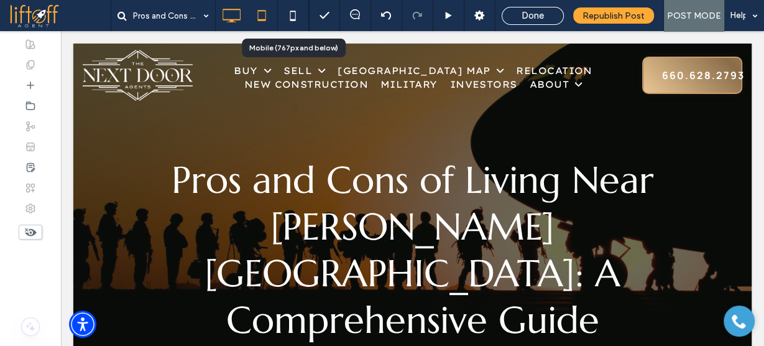
scroll to position [0, 0]
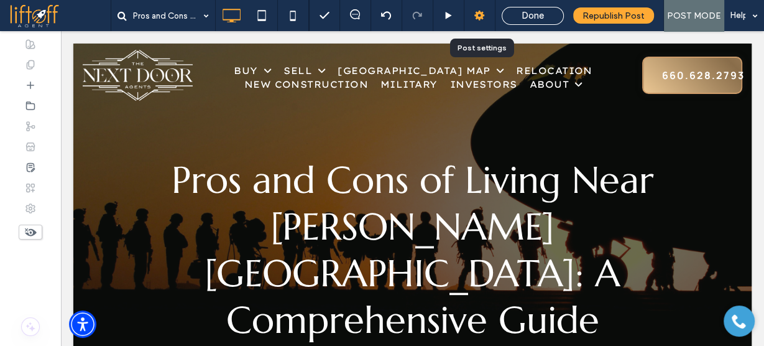
click at [479, 19] on use at bounding box center [480, 16] width 10 height 10
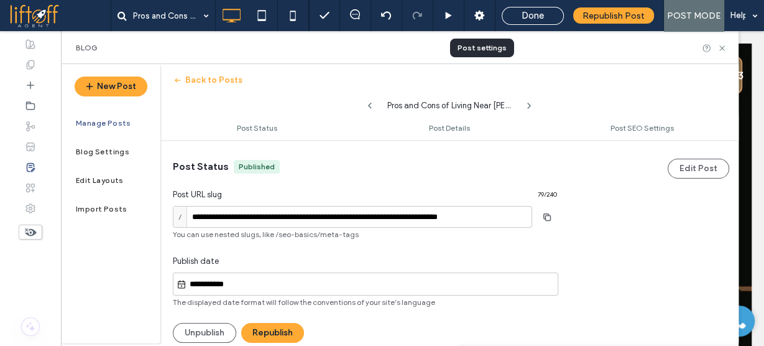
scroll to position [1, 0]
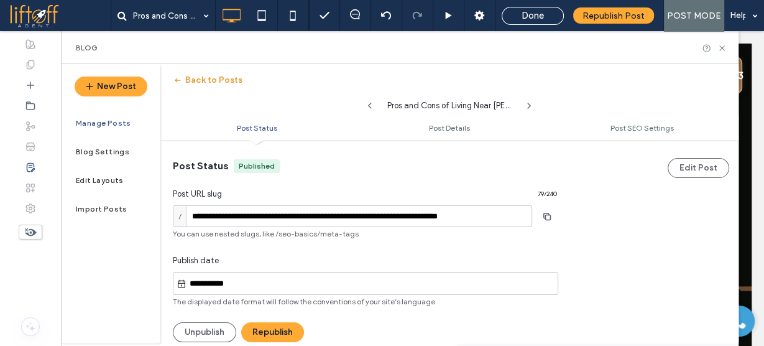
click at [212, 84] on button "Back to Posts" at bounding box center [208, 80] width 70 height 20
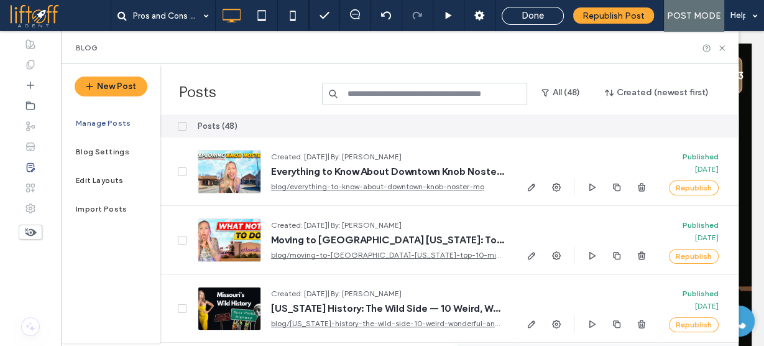
click at [432, 91] on input at bounding box center [424, 94] width 205 height 22
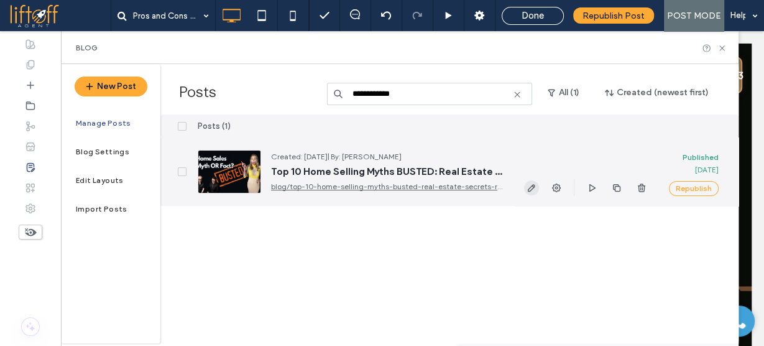
type input "**********"
click at [530, 187] on use "button" at bounding box center [531, 187] width 7 height 7
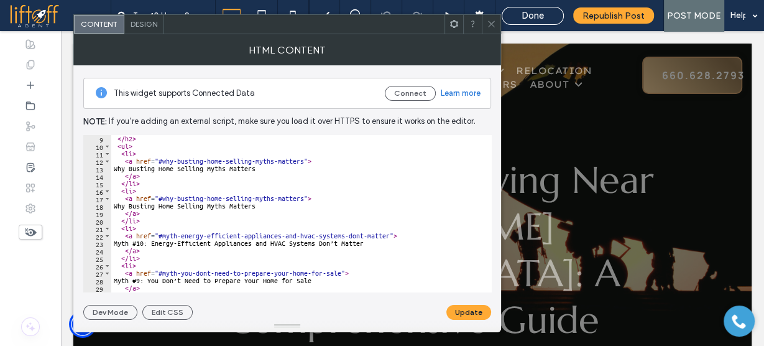
scroll to position [119, 0]
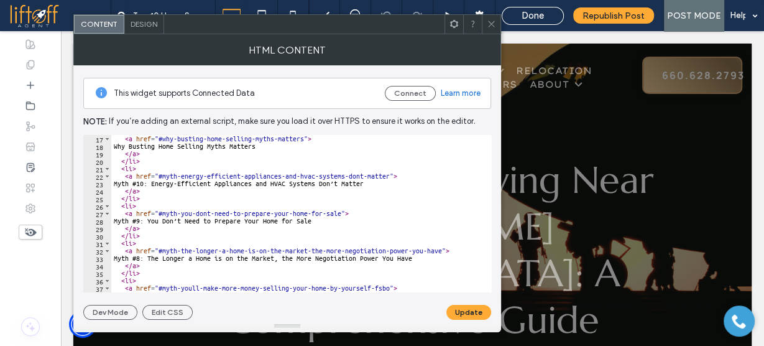
click at [488, 25] on icon at bounding box center [491, 23] width 9 height 9
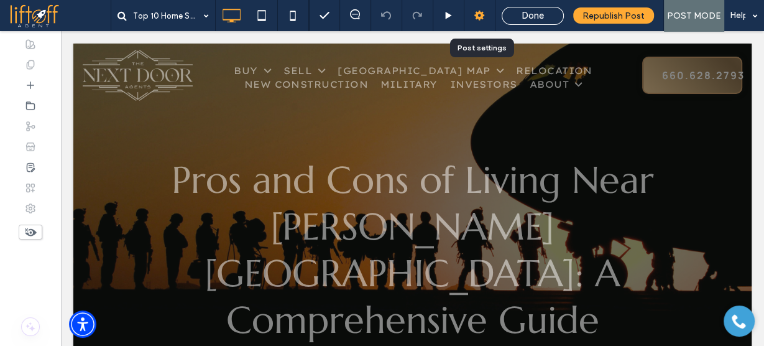
click at [476, 12] on use at bounding box center [480, 16] width 10 height 10
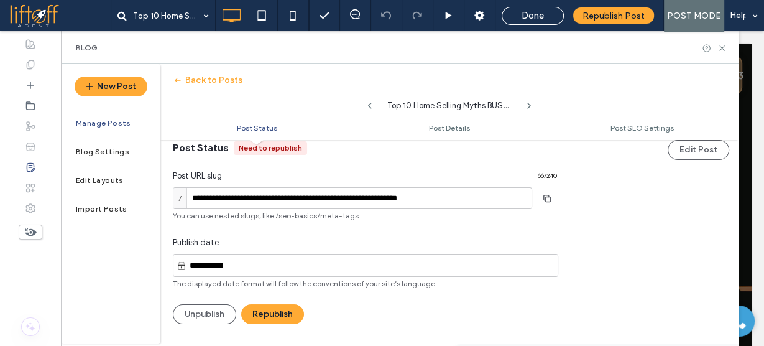
scroll to position [1, 0]
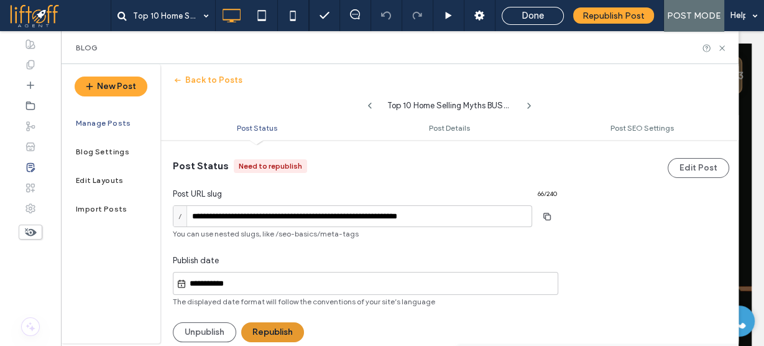
click at [277, 331] on button "Republish" at bounding box center [272, 332] width 63 height 20
